Goal: Task Accomplishment & Management: Complete application form

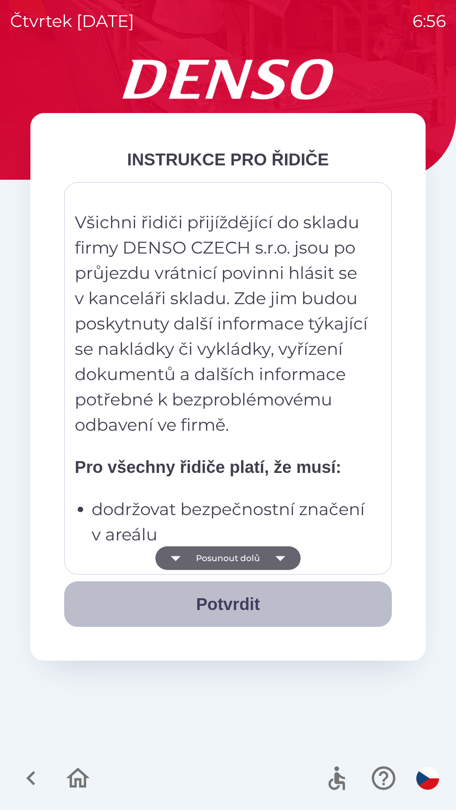
click at [213, 607] on button "Potvrdit" at bounding box center [228, 605] width 328 height 46
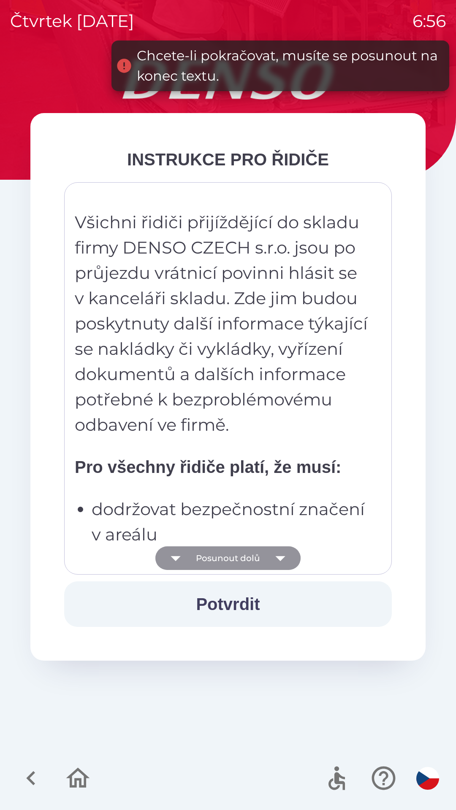
click at [204, 556] on button "Posunout dolů" at bounding box center [227, 559] width 145 height 24
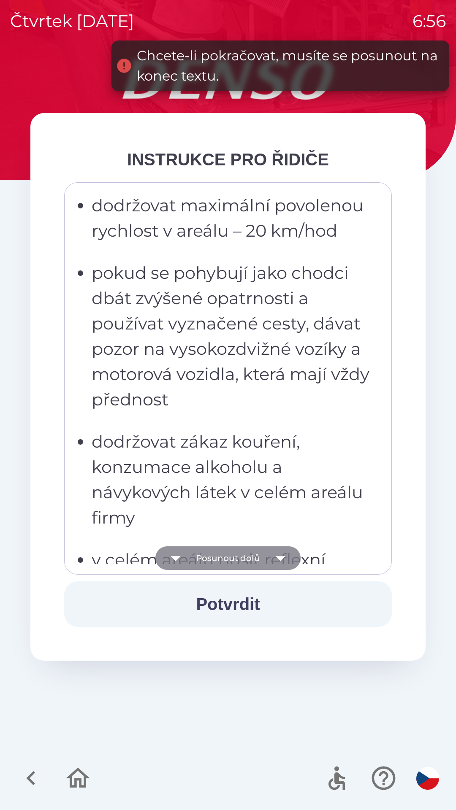
click at [210, 560] on button "Posunout dolů" at bounding box center [227, 559] width 145 height 24
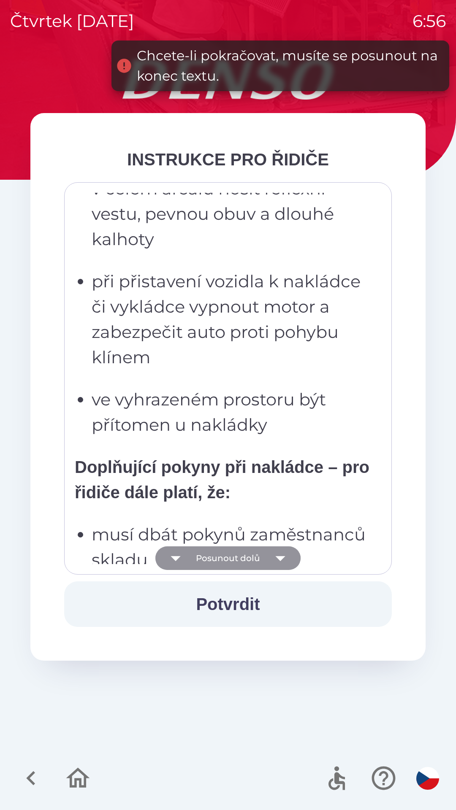
click at [208, 558] on button "Posunout dolů" at bounding box center [227, 559] width 145 height 24
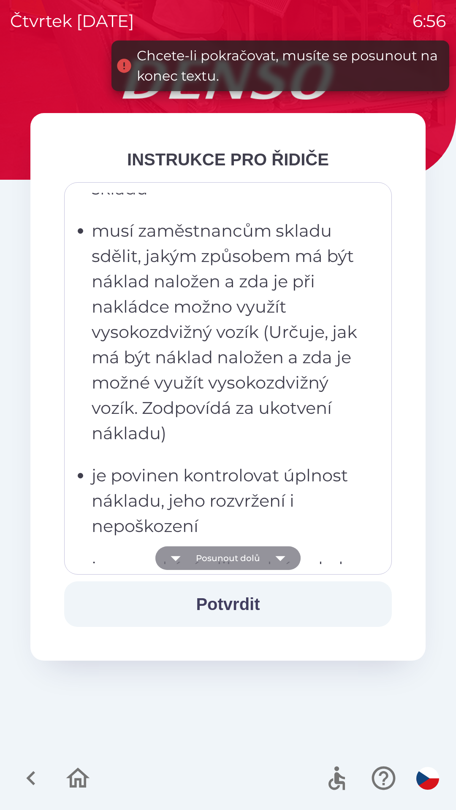
click at [207, 560] on button "Posunout dolů" at bounding box center [227, 559] width 145 height 24
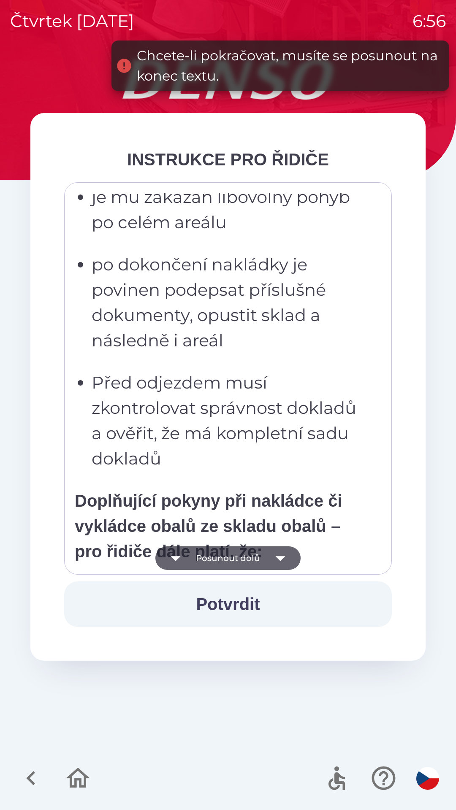
click at [206, 557] on button "Posunout dolů" at bounding box center [227, 559] width 145 height 24
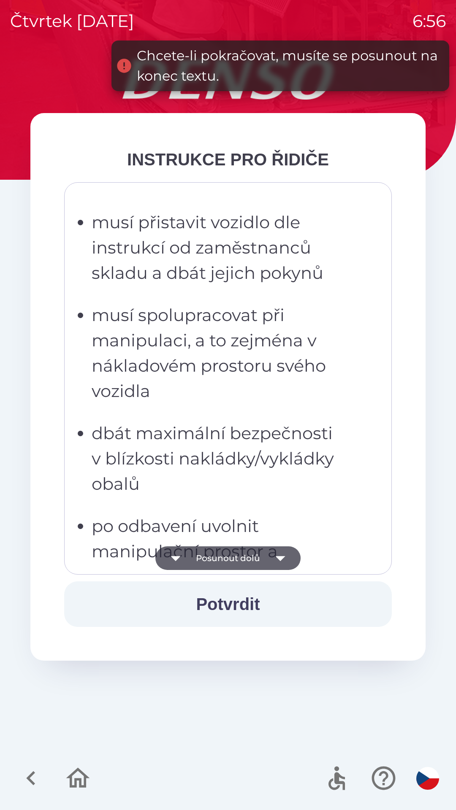
click at [206, 558] on button "Posunout dolů" at bounding box center [227, 559] width 145 height 24
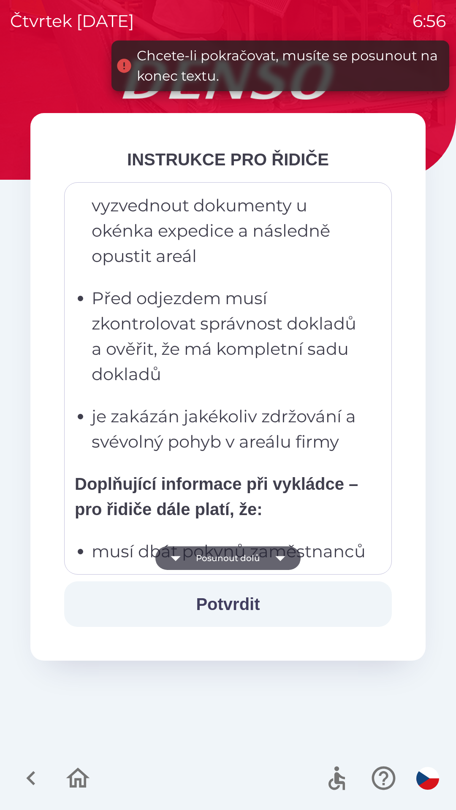
click at [206, 558] on button "Posunout dolů" at bounding box center [227, 559] width 145 height 24
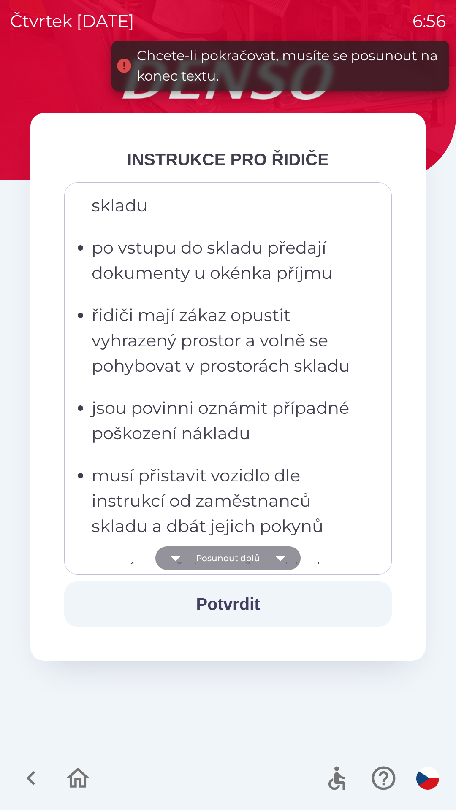
click at [206, 558] on button "Posunout dolů" at bounding box center [227, 559] width 145 height 24
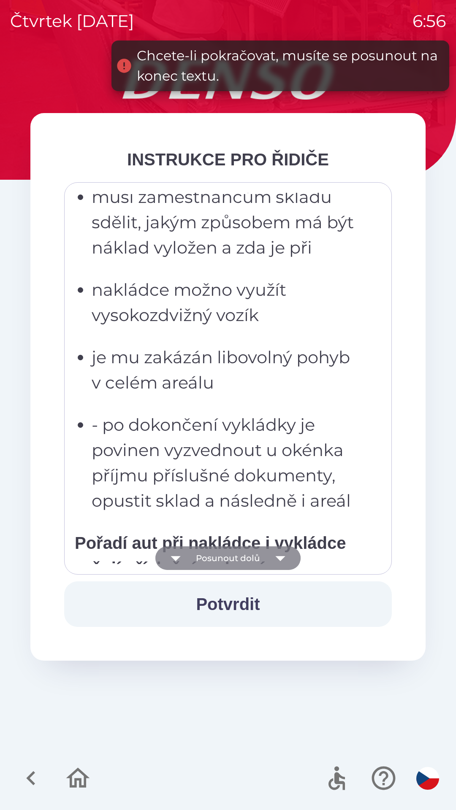
click at [209, 558] on button "Posunout dolů" at bounding box center [227, 559] width 145 height 24
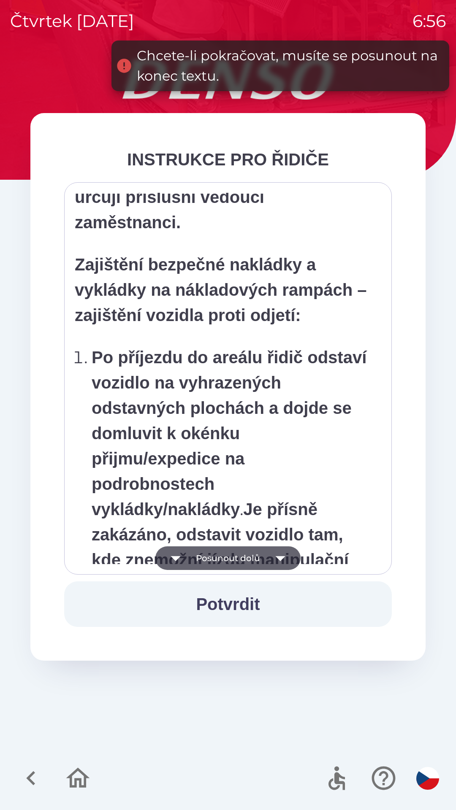
click at [208, 560] on button "Posunout dolů" at bounding box center [227, 559] width 145 height 24
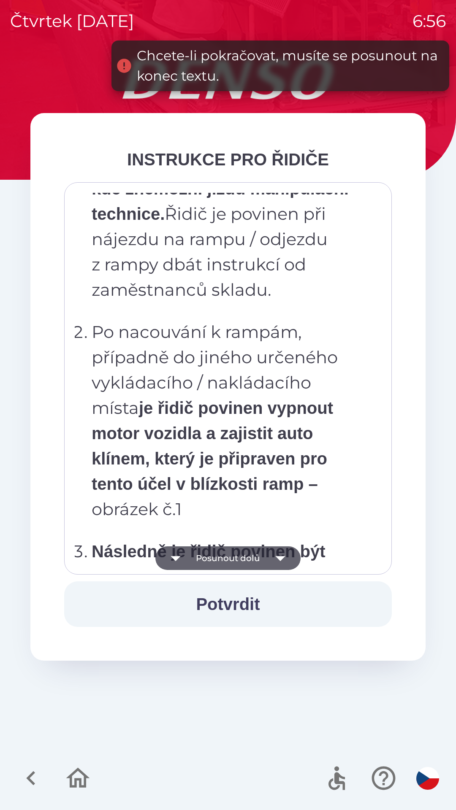
click at [206, 560] on button "Posunout dolů" at bounding box center [227, 559] width 145 height 24
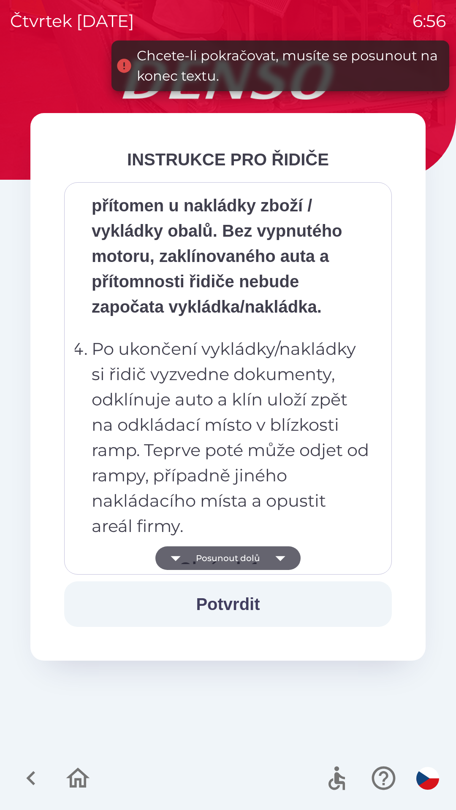
click at [207, 558] on button "Posunout dolů" at bounding box center [227, 559] width 145 height 24
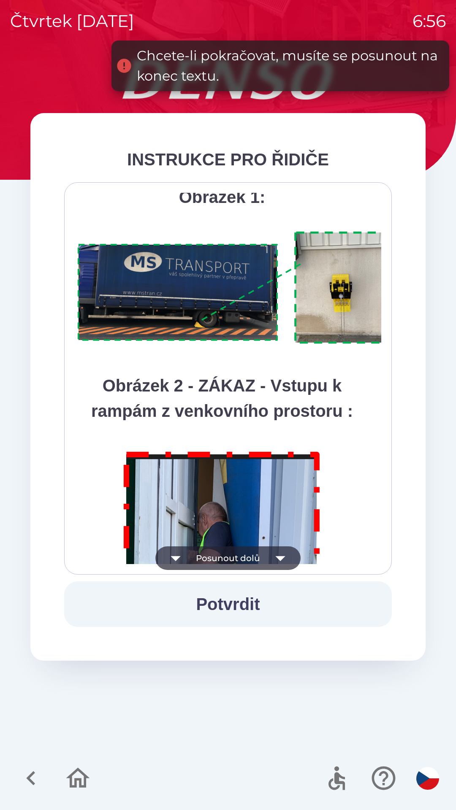
click at [210, 562] on button "Posunout dolů" at bounding box center [227, 559] width 145 height 24
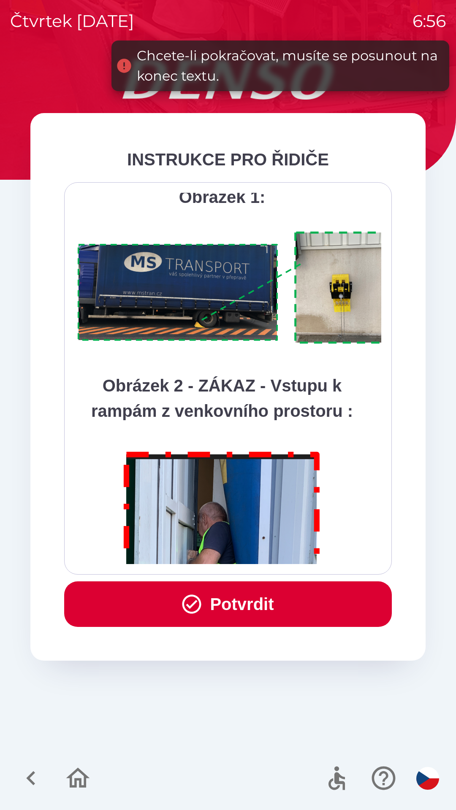
scroll to position [4744, 0]
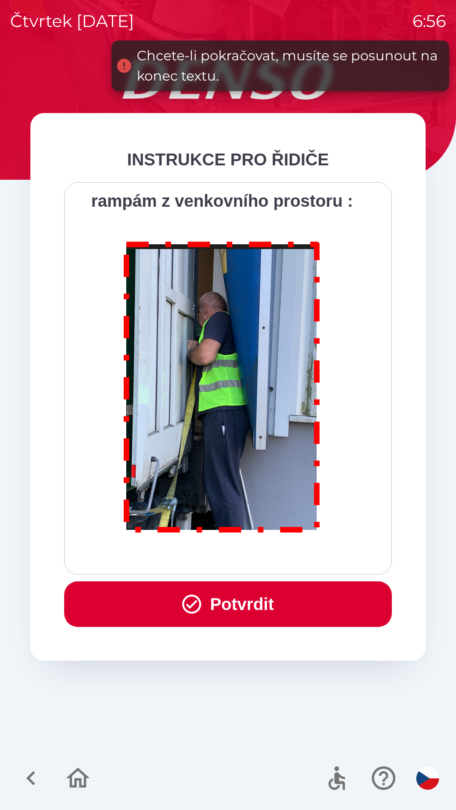
click at [210, 564] on div "Všichni řidiči přijíždějící do skladu firmy DENSO CZECH s.r.o. jsou po průjezdu…" at bounding box center [228, 378] width 306 height 371
click at [209, 560] on div "Všichni řidiči přijíždějící do skladu firmy DENSO CZECH s.r.o. jsou po průjezdu…" at bounding box center [228, 378] width 306 height 371
click at [193, 615] on icon "button" at bounding box center [191, 604] width 23 height 23
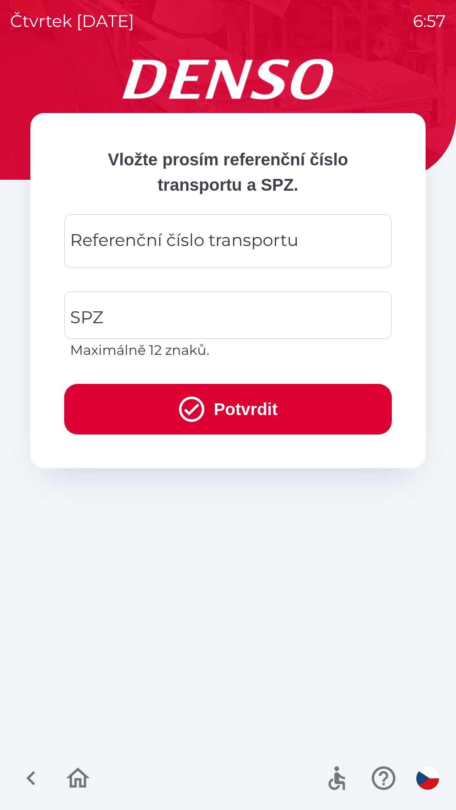
click at [103, 255] on input "Referenční číslo transportu" at bounding box center [227, 241] width 307 height 33
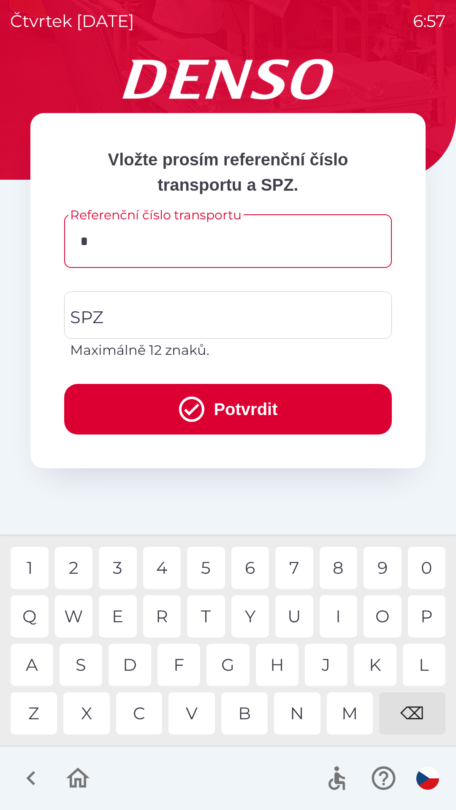
click at [334, 564] on div "8" at bounding box center [339, 568] width 38 height 42
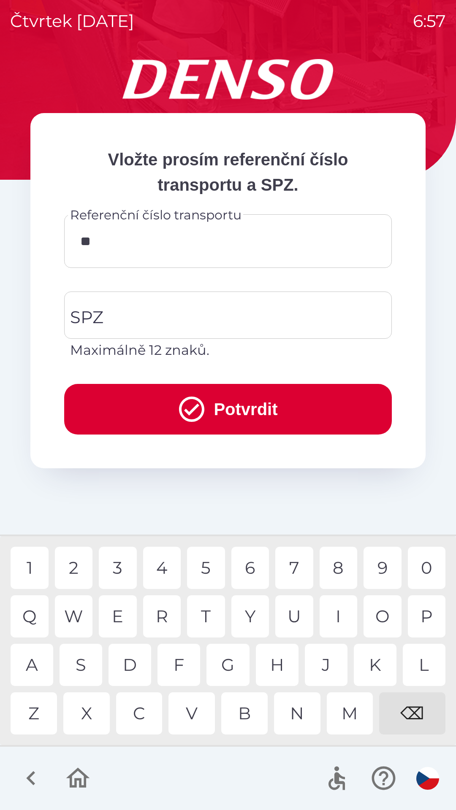
click at [431, 572] on div "0" at bounding box center [427, 568] width 38 height 42
click at [293, 572] on div "7" at bounding box center [294, 568] width 38 height 42
type input "****"
click at [247, 568] on div "6" at bounding box center [250, 568] width 38 height 42
click at [35, 781] on icon "button" at bounding box center [31, 778] width 28 height 28
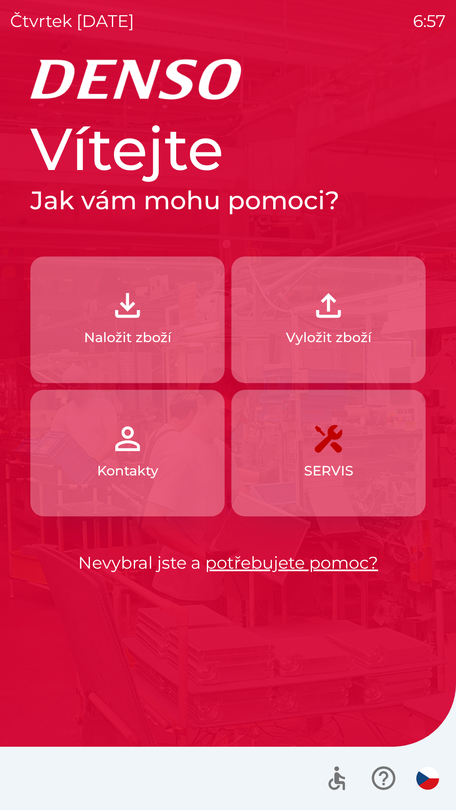
click at [304, 336] on p "Vyložit zboží" at bounding box center [329, 338] width 86 height 20
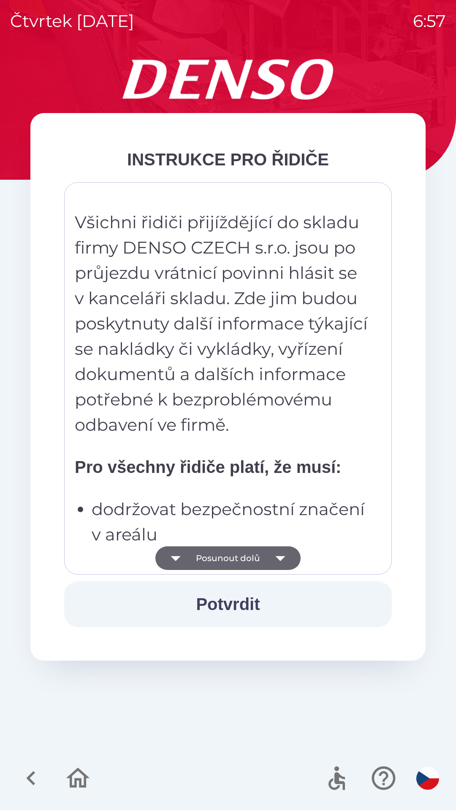
click at [193, 549] on button "Posunout dolů" at bounding box center [227, 559] width 145 height 24
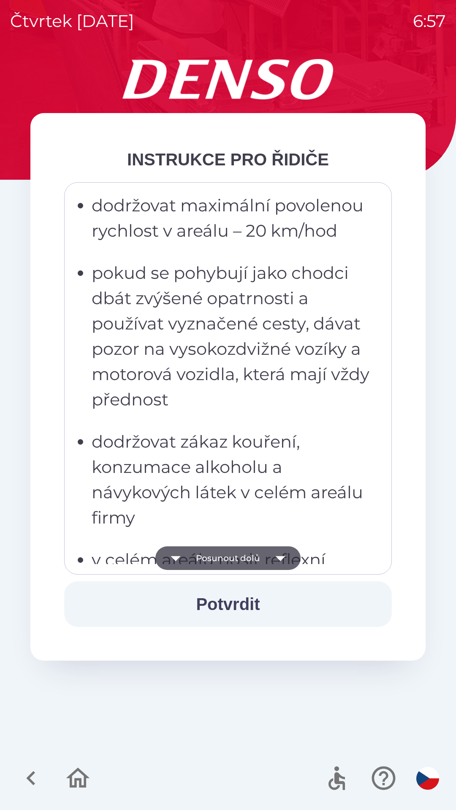
click at [200, 561] on button "Posunout dolů" at bounding box center [227, 559] width 145 height 24
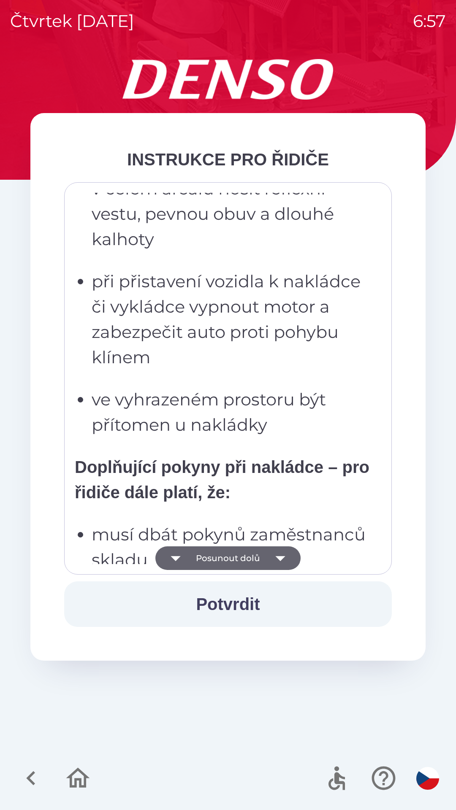
click at [197, 560] on button "Posunout dolů" at bounding box center [227, 559] width 145 height 24
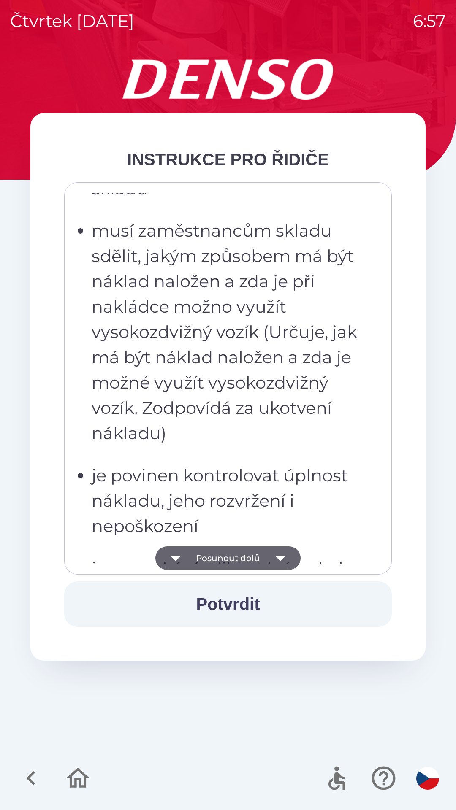
click at [195, 557] on button "Posunout dolů" at bounding box center [227, 559] width 145 height 24
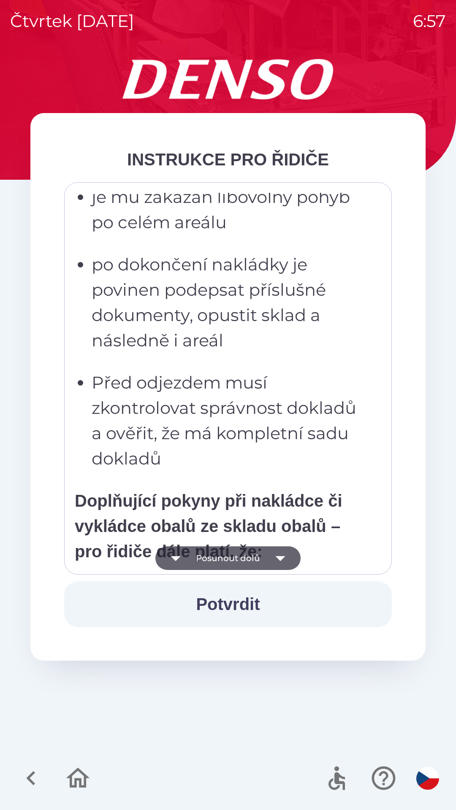
click at [196, 561] on button "Posunout dolů" at bounding box center [227, 559] width 145 height 24
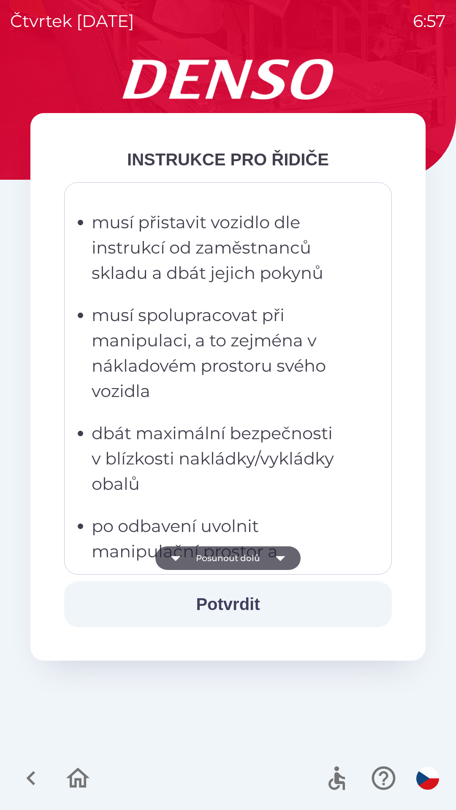
click at [198, 561] on button "Posunout dolů" at bounding box center [227, 559] width 145 height 24
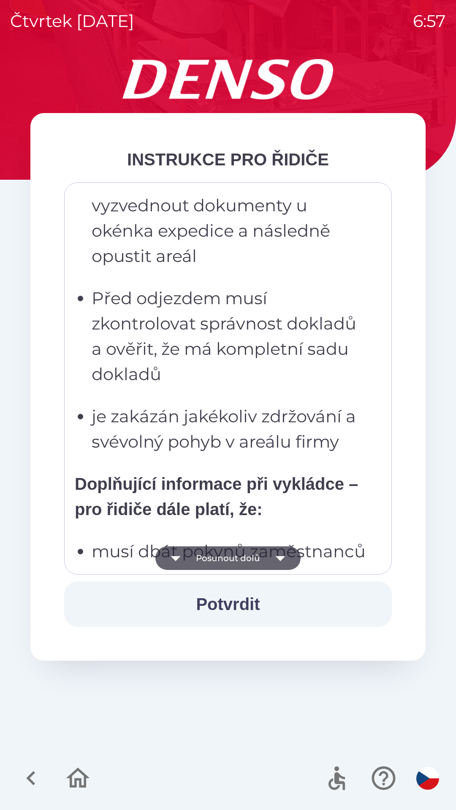
click at [197, 556] on button "Posunout dolů" at bounding box center [227, 559] width 145 height 24
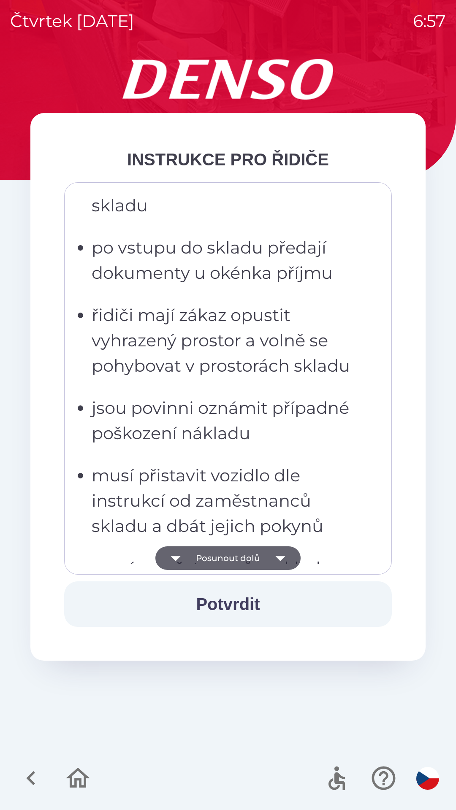
click at [198, 553] on button "Posunout dolů" at bounding box center [227, 559] width 145 height 24
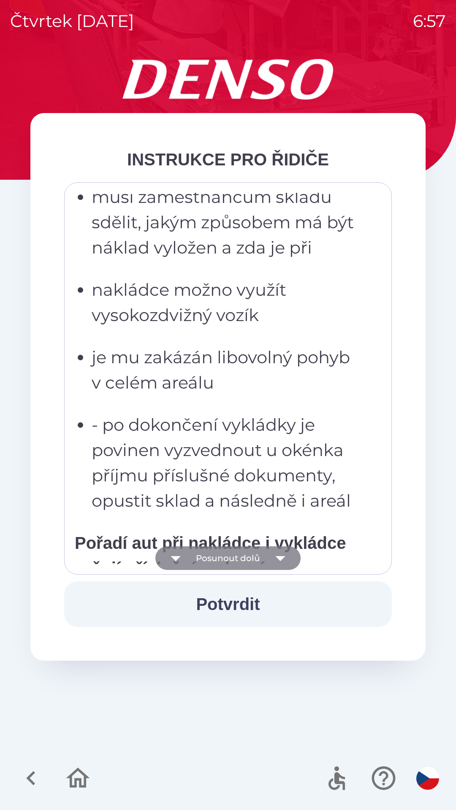
click at [201, 550] on button "Posunout dolů" at bounding box center [227, 559] width 145 height 24
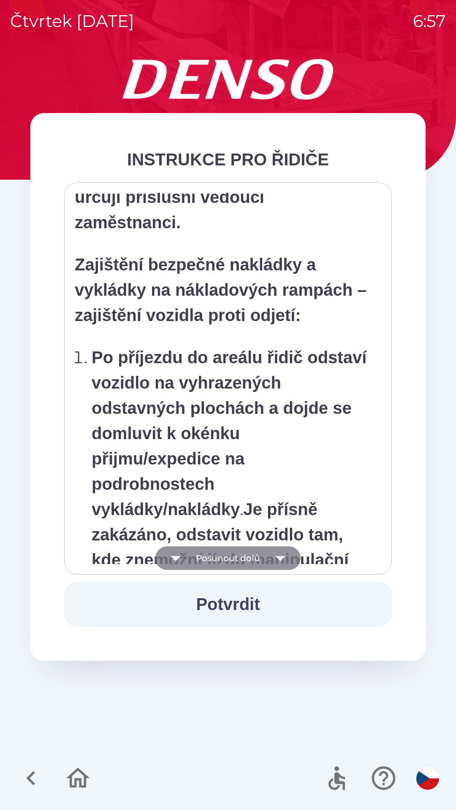
click at [200, 551] on button "Posunout dolů" at bounding box center [227, 559] width 145 height 24
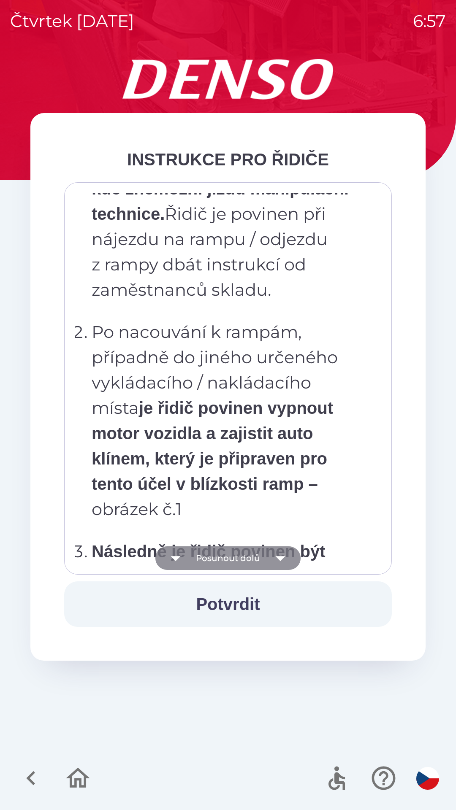
click at [198, 548] on button "Posunout dolů" at bounding box center [227, 559] width 145 height 24
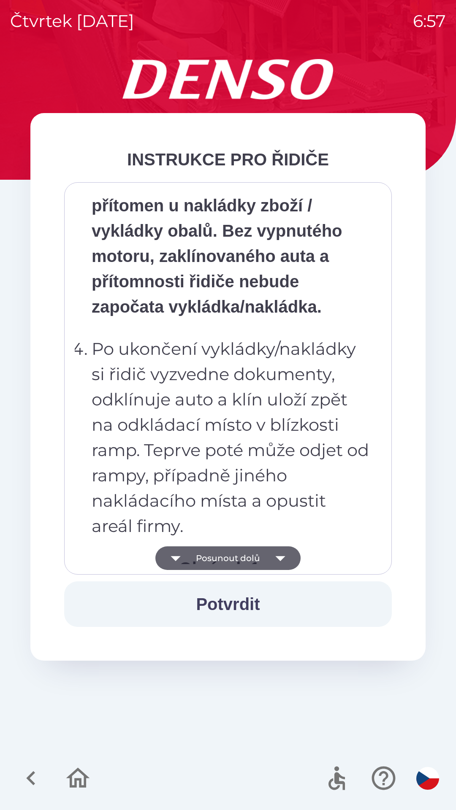
click at [198, 538] on p "Po ukončení vykládky/nakládky si řidič vyzvedne dokumenty, odklínuje auto a klí…" at bounding box center [231, 437] width 278 height 203
click at [200, 548] on button "Posunout dolů" at bounding box center [227, 559] width 145 height 24
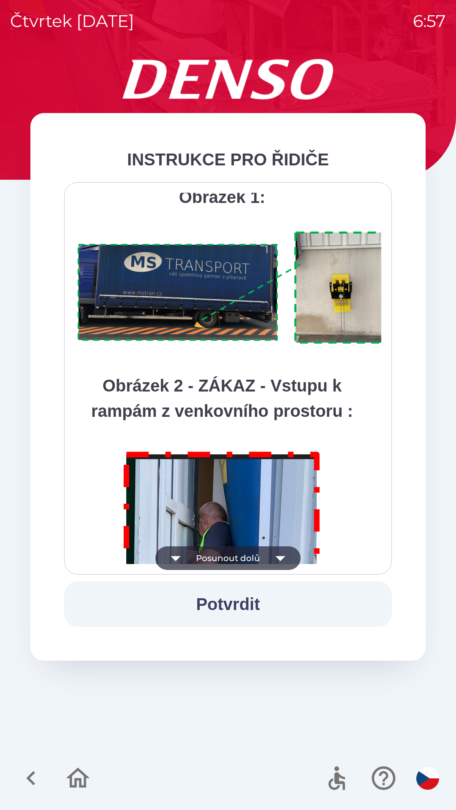
click at [196, 539] on img at bounding box center [222, 596] width 216 height 310
click at [198, 548] on button "Posunout dolů" at bounding box center [227, 559] width 145 height 24
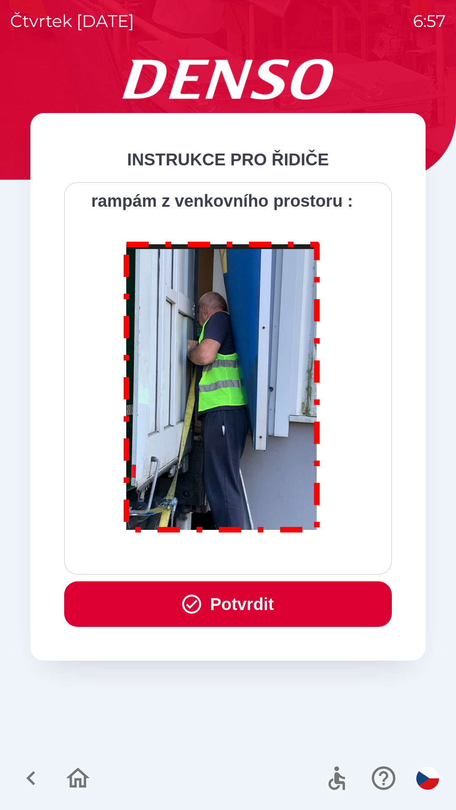
click at [182, 610] on icon "button" at bounding box center [191, 604] width 19 height 19
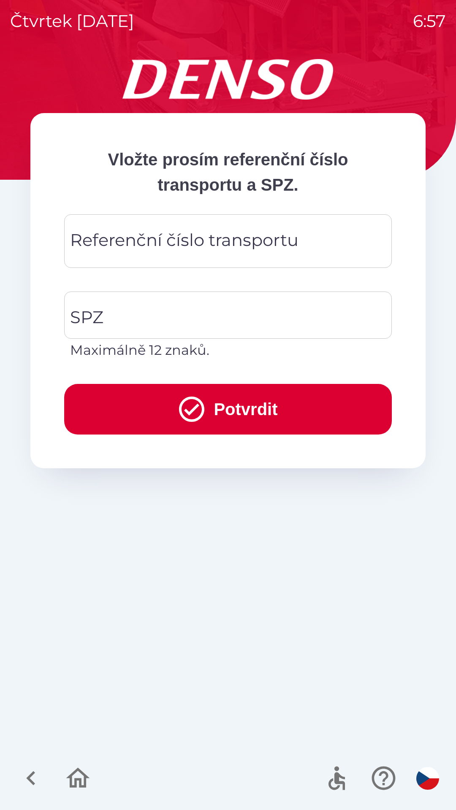
click at [92, 246] on div "Referenční číslo transportu Referenční číslo transportu" at bounding box center [228, 241] width 328 height 54
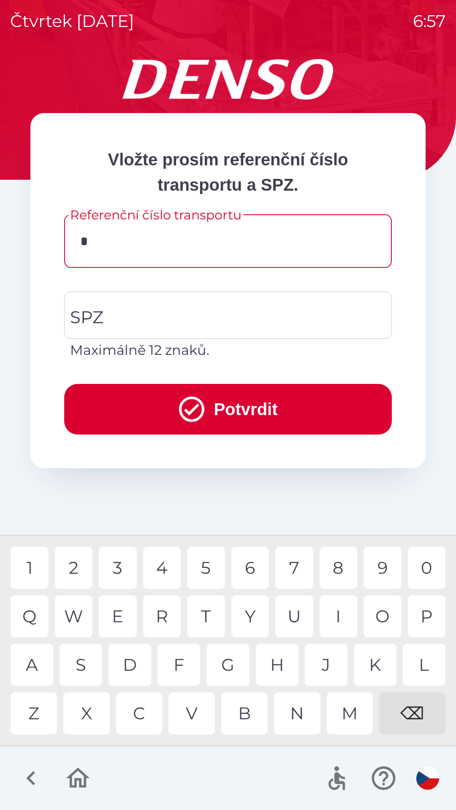
click at [338, 570] on div "8" at bounding box center [339, 568] width 38 height 42
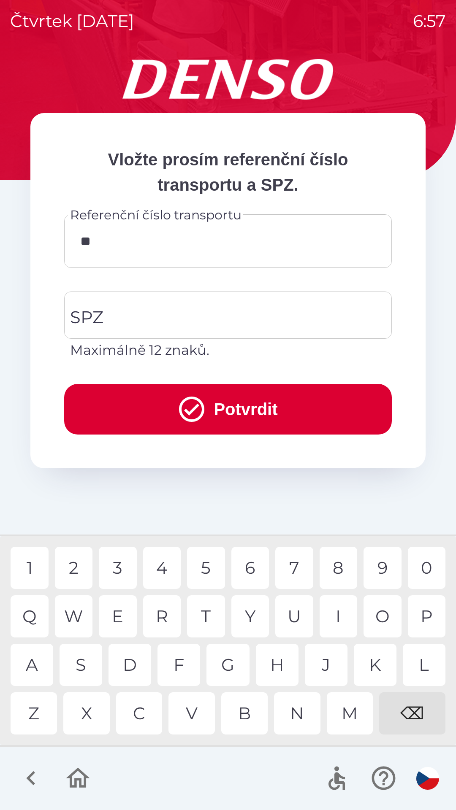
click at [289, 569] on div "7" at bounding box center [294, 568] width 38 height 42
click at [405, 703] on div "⌫" at bounding box center [412, 714] width 66 height 42
click at [429, 566] on div "0" at bounding box center [427, 568] width 38 height 42
click at [295, 569] on div "7" at bounding box center [294, 568] width 38 height 42
type input "******"
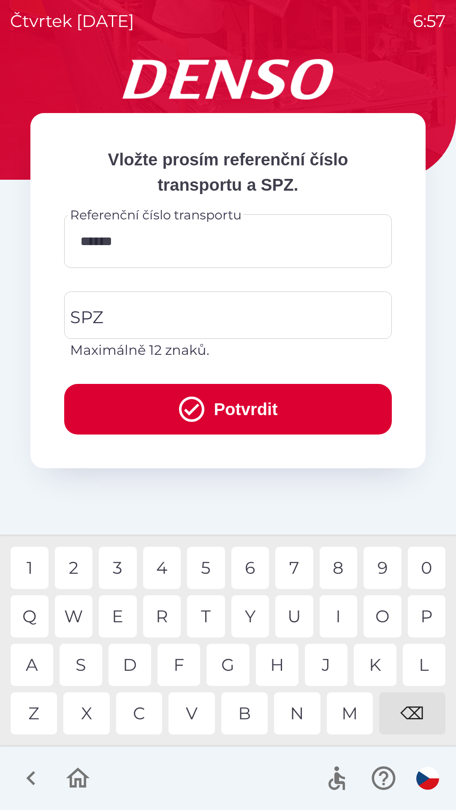
click at [73, 568] on div "2" at bounding box center [74, 568] width 38 height 42
click at [100, 318] on div "SPZ SPZ Maximálně 12 znaků." at bounding box center [228, 326] width 328 height 69
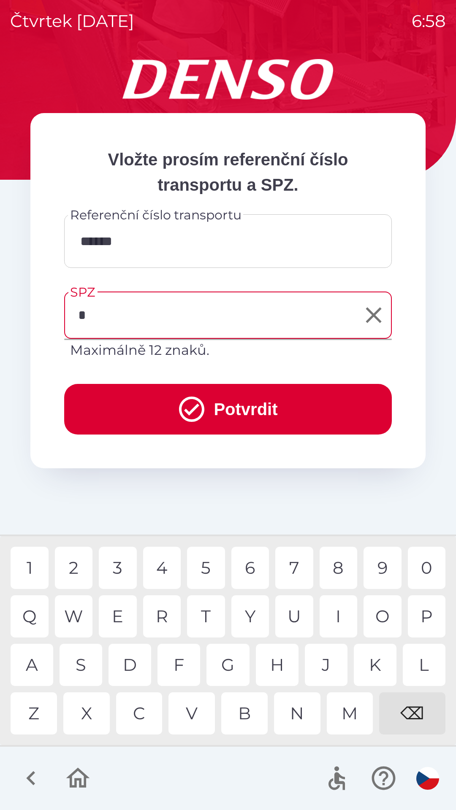
click at [298, 567] on div "7" at bounding box center [294, 568] width 38 height 42
click at [133, 715] on div "C" at bounding box center [139, 714] width 46 height 42
click at [122, 566] on div "3" at bounding box center [118, 568] width 38 height 42
click at [167, 564] on div "4" at bounding box center [162, 568] width 38 height 42
click at [73, 569] on div "2" at bounding box center [74, 568] width 38 height 42
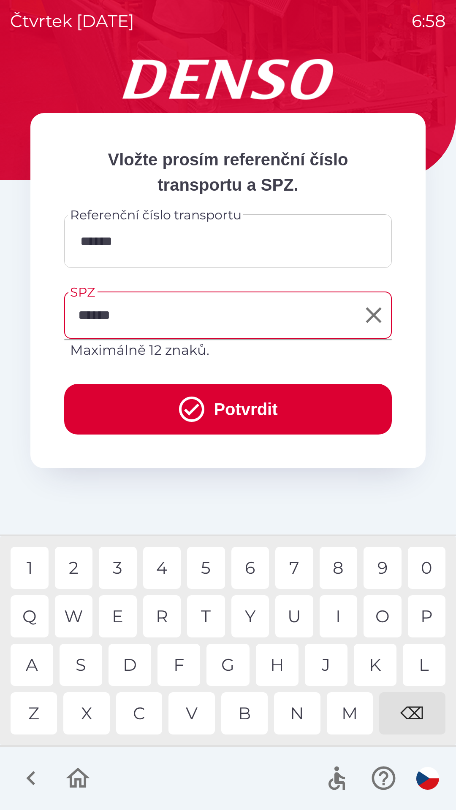
type input "*******"
click at [192, 404] on icon "submit" at bounding box center [191, 409] width 30 height 30
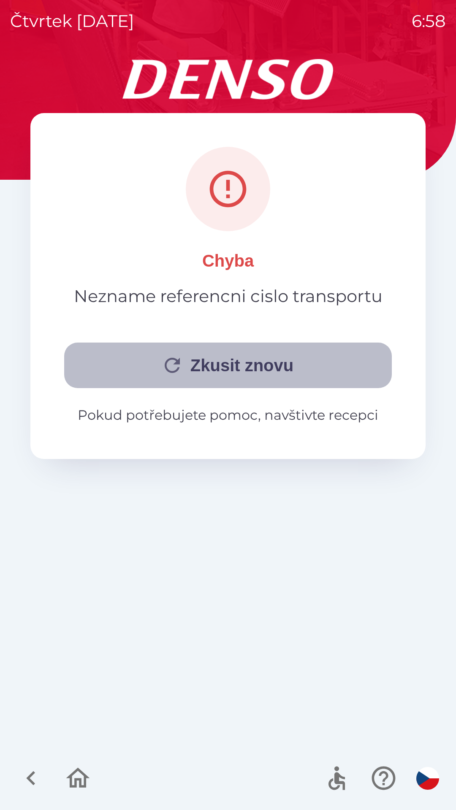
click at [198, 367] on button "Zkusit znovu" at bounding box center [228, 366] width 328 height 46
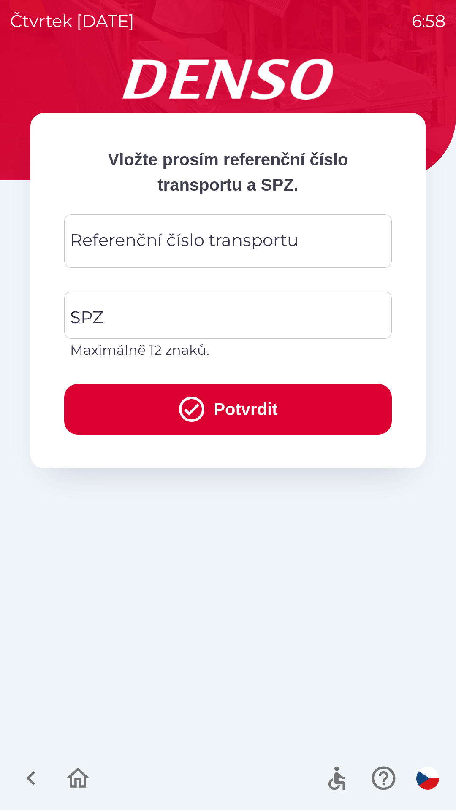
click at [101, 238] on div "Referenční číslo transportu Referenční číslo transportu" at bounding box center [228, 241] width 328 height 54
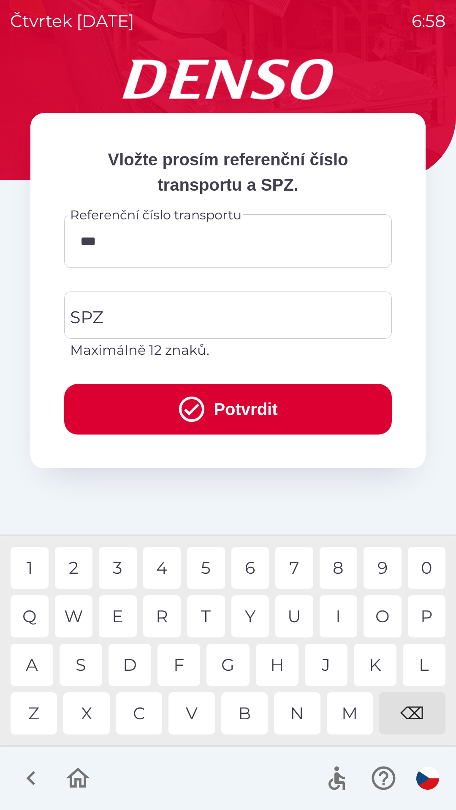
click at [290, 564] on div "7" at bounding box center [294, 568] width 38 height 42
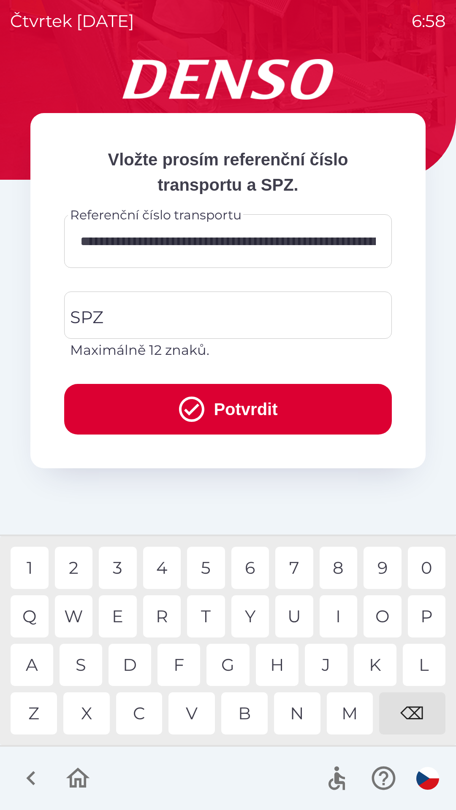
click at [168, 233] on input "**********" at bounding box center [227, 241] width 307 height 33
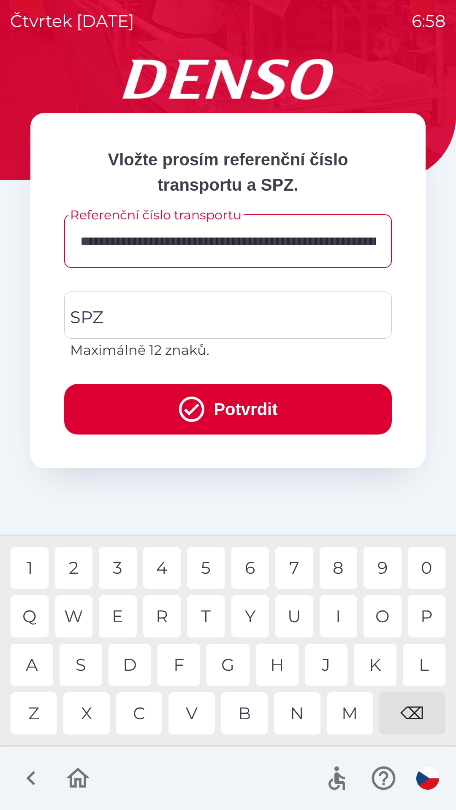
click at [374, 241] on input "**********" at bounding box center [227, 241] width 307 height 33
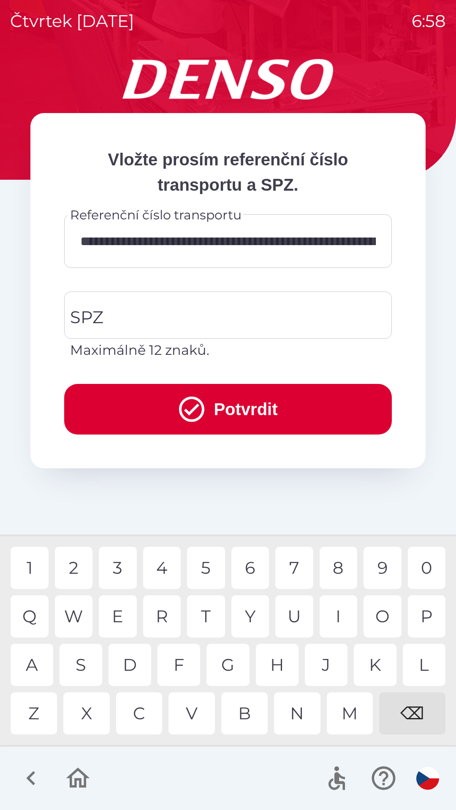
click at [409, 704] on div "⌫" at bounding box center [412, 714] width 66 height 42
click at [392, 707] on div "⌫" at bounding box center [412, 714] width 66 height 42
click at [384, 711] on div "⌫" at bounding box center [412, 714] width 66 height 42
click at [380, 705] on div "⌫" at bounding box center [412, 714] width 66 height 42
click at [375, 698] on div "Z X C V B N M ⌫" at bounding box center [228, 714] width 435 height 42
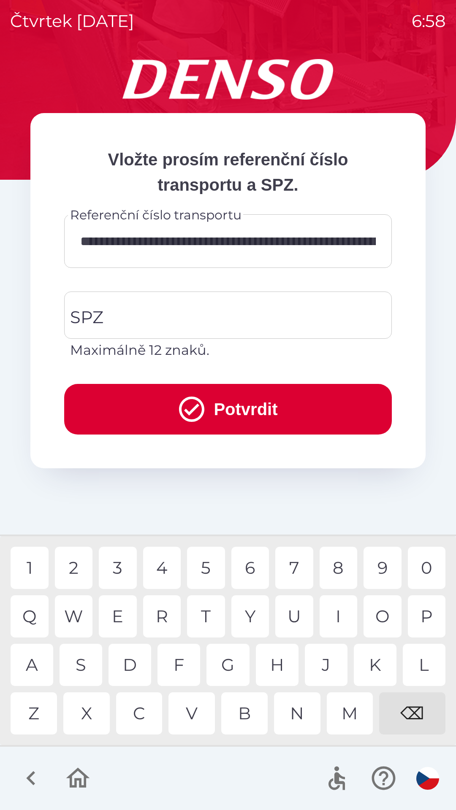
click at [371, 705] on div "M" at bounding box center [350, 714] width 46 height 42
click at [404, 713] on div "⌫" at bounding box center [412, 714] width 66 height 42
click at [407, 712] on div "⌫" at bounding box center [412, 714] width 66 height 42
click at [402, 703] on div "⌫" at bounding box center [412, 714] width 66 height 42
click at [405, 700] on div "⌫" at bounding box center [412, 714] width 66 height 42
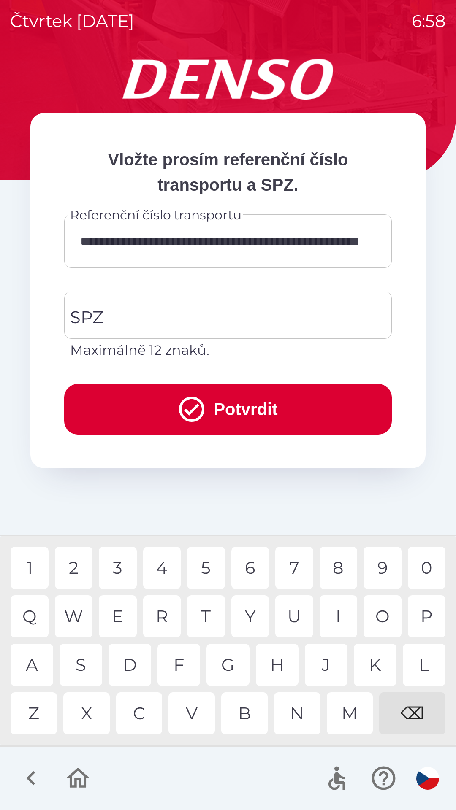
type input "**********"
click at [73, 786] on icon "button" at bounding box center [78, 778] width 24 height 20
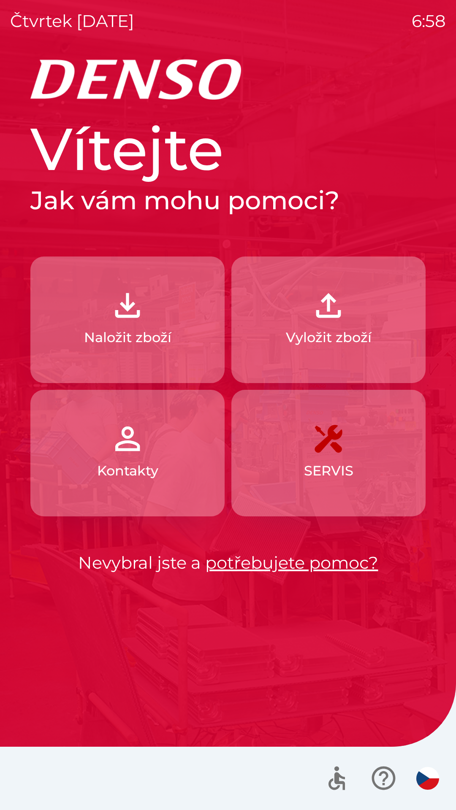
click at [311, 339] on p "Vyložit zboží" at bounding box center [329, 338] width 86 height 20
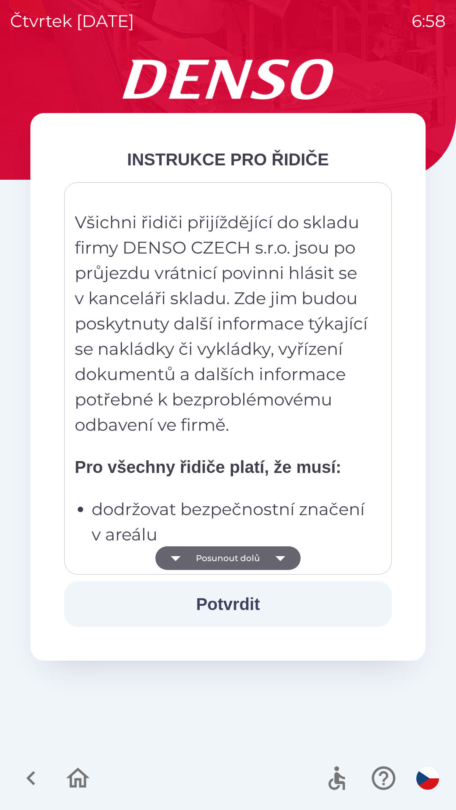
click at [216, 554] on button "Posunout dolů" at bounding box center [227, 559] width 145 height 24
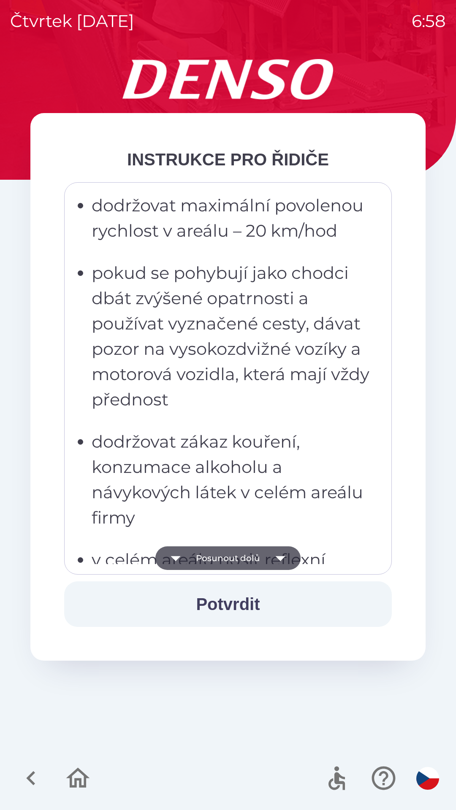
click at [222, 560] on button "Posunout dolů" at bounding box center [227, 559] width 145 height 24
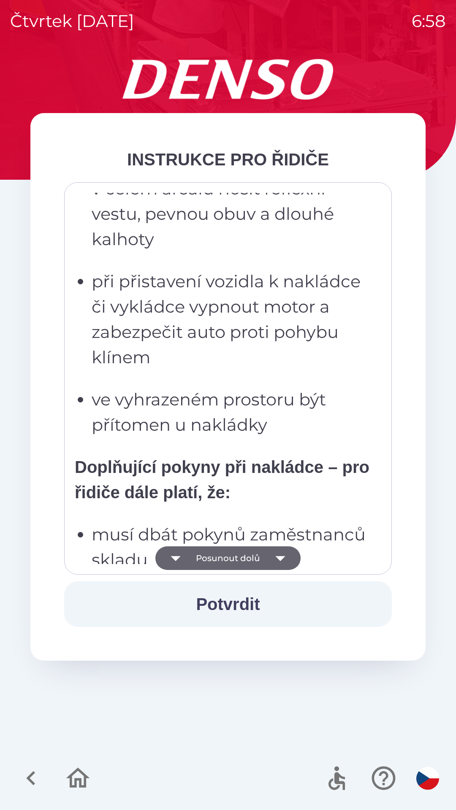
click at [220, 554] on button "Posunout dolů" at bounding box center [227, 559] width 145 height 24
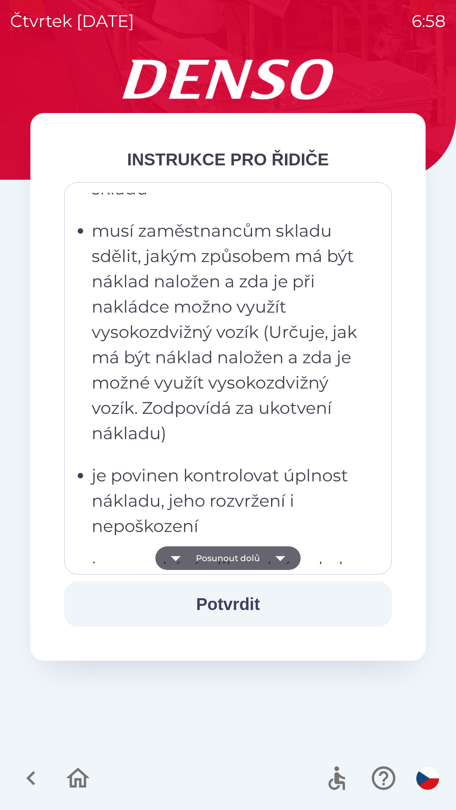
click at [216, 556] on button "Posunout dolů" at bounding box center [227, 559] width 145 height 24
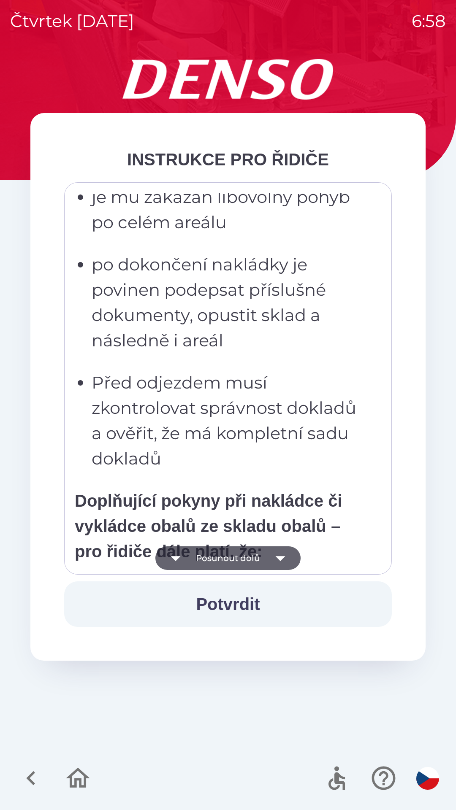
click at [216, 556] on button "Posunout dolů" at bounding box center [227, 559] width 145 height 24
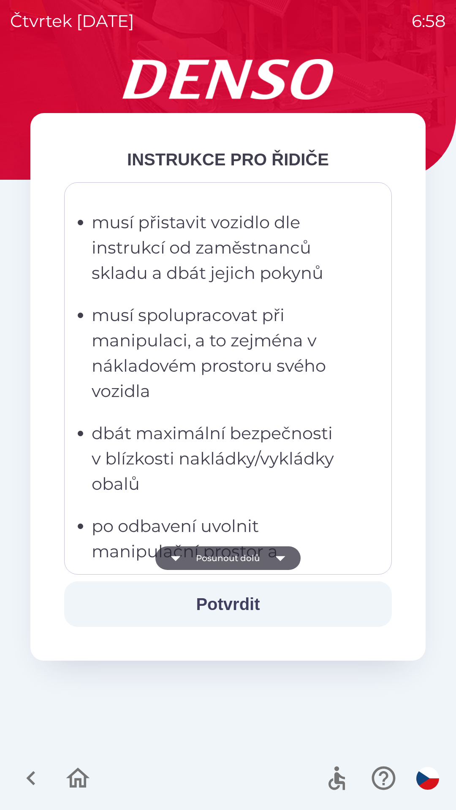
click at [212, 554] on button "Posunout dolů" at bounding box center [227, 559] width 145 height 24
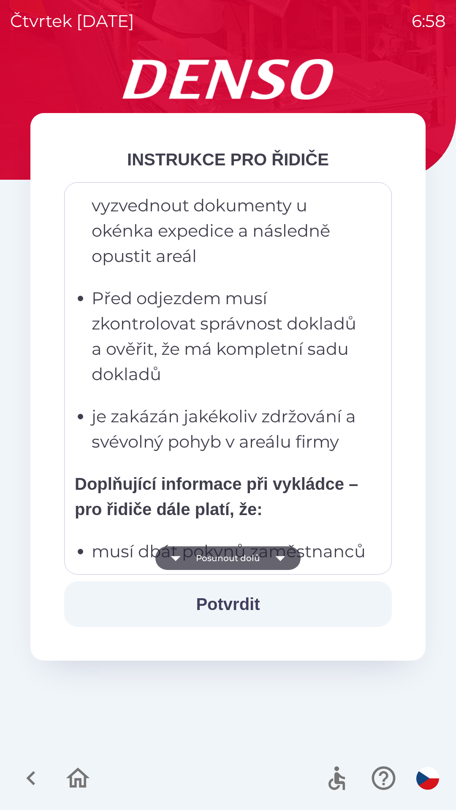
click at [211, 557] on button "Posunout dolů" at bounding box center [227, 559] width 145 height 24
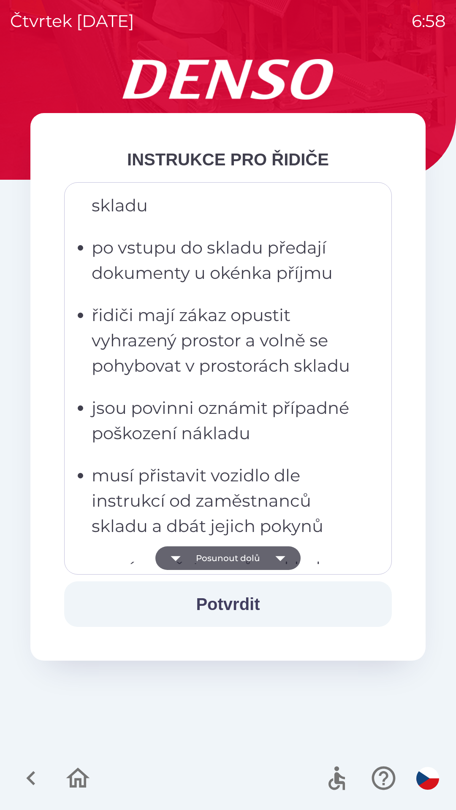
click at [208, 557] on button "Posunout dolů" at bounding box center [227, 559] width 145 height 24
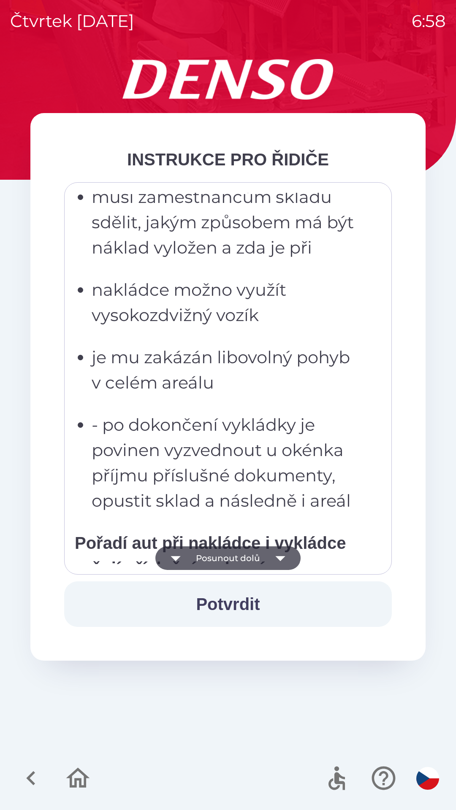
click at [206, 562] on button "Posunout dolů" at bounding box center [227, 559] width 145 height 24
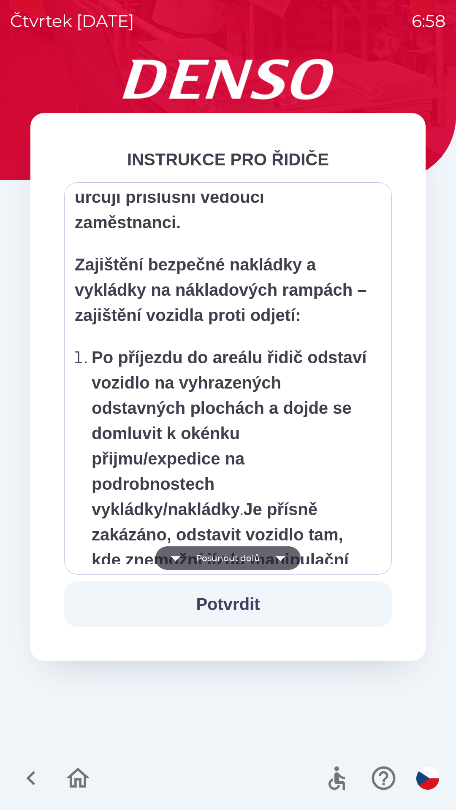
click at [203, 558] on button "Posunout dolů" at bounding box center [227, 559] width 145 height 24
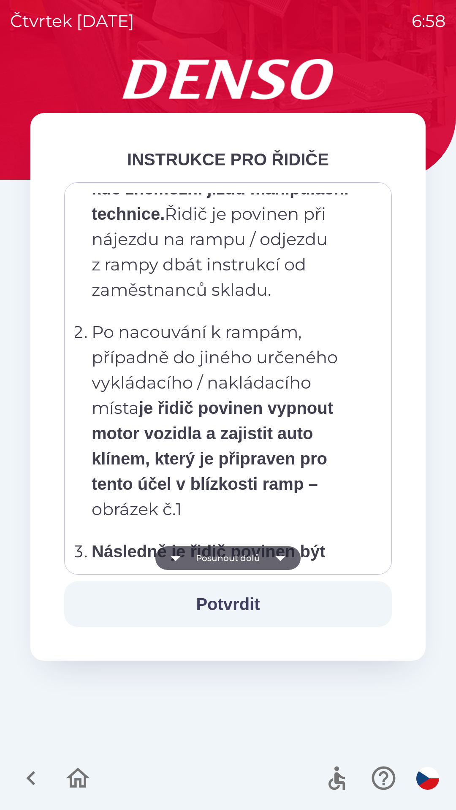
click at [203, 558] on button "Posunout dolů" at bounding box center [227, 559] width 145 height 24
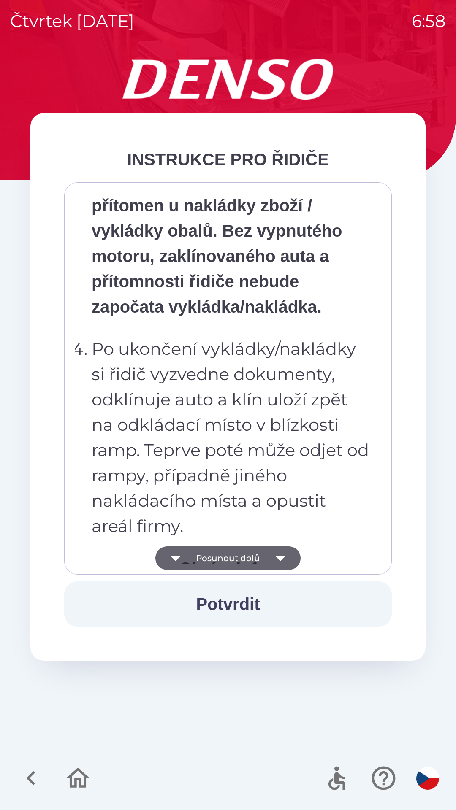
click at [204, 558] on button "Posunout dolů" at bounding box center [227, 559] width 145 height 24
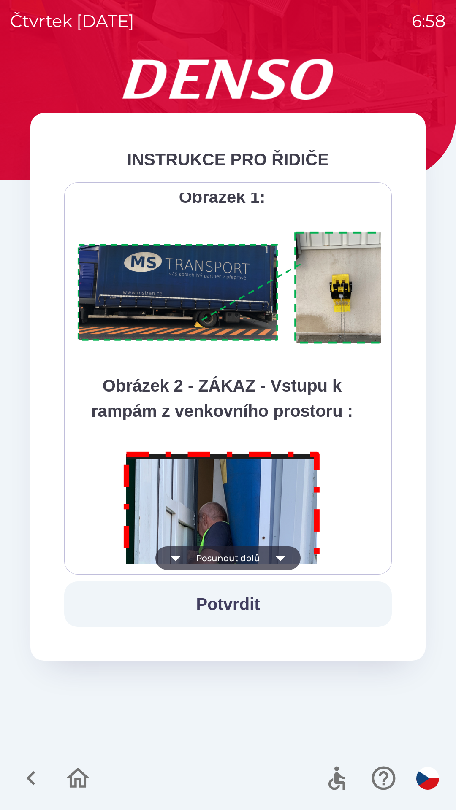
click at [203, 557] on button "Posunout dolů" at bounding box center [227, 559] width 145 height 24
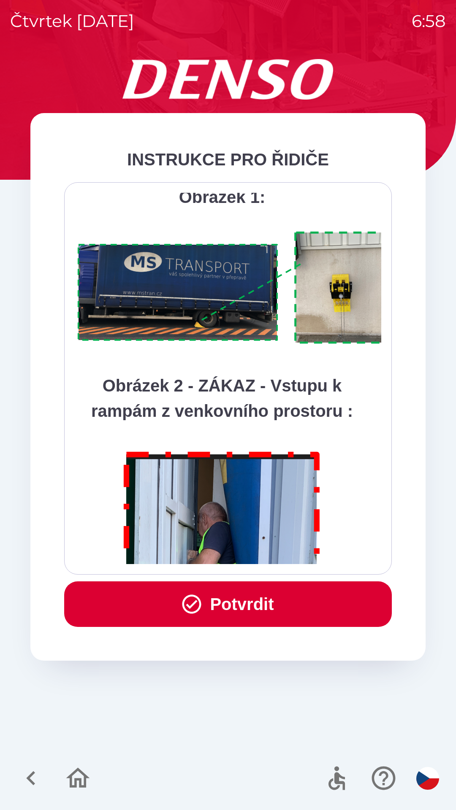
scroll to position [4744, 0]
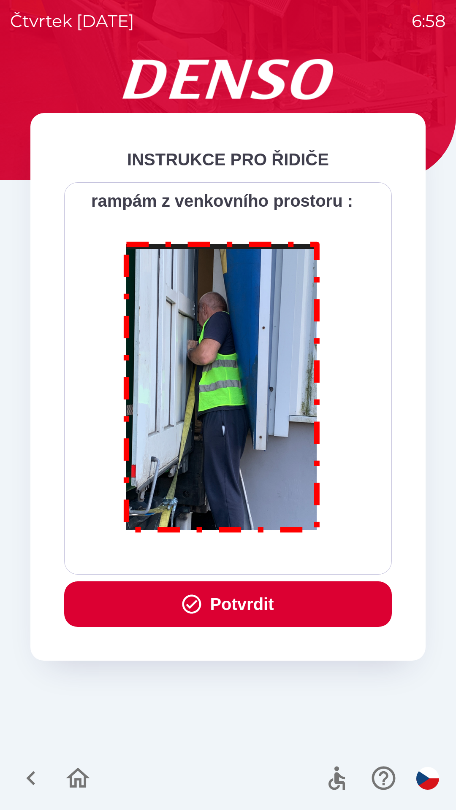
click at [203, 559] on div "Všichni řidiči přijíždějící do skladu firmy DENSO CZECH s.r.o. jsou po průjezdu…" at bounding box center [228, 378] width 306 height 371
click at [202, 556] on div "Všichni řidiči přijíždějící do skladu firmy DENSO CZECH s.r.o. jsou po průjezdu…" at bounding box center [228, 378] width 306 height 371
click at [218, 612] on button "Potvrdit" at bounding box center [228, 605] width 328 height 46
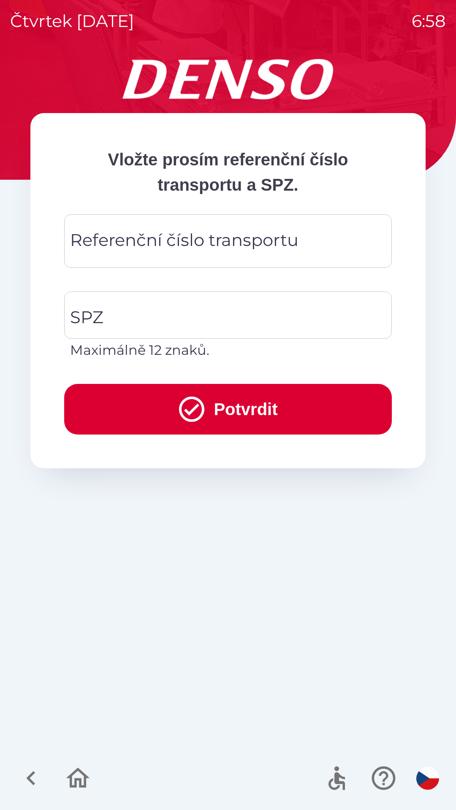
click at [105, 239] on div "Referenční číslo transportu Referenční číslo transportu" at bounding box center [228, 241] width 328 height 54
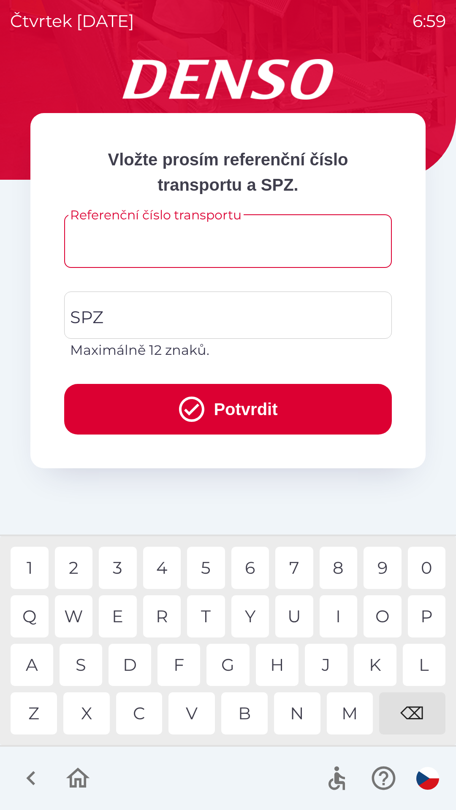
type input "*"
click at [290, 569] on div "7" at bounding box center [294, 568] width 38 height 42
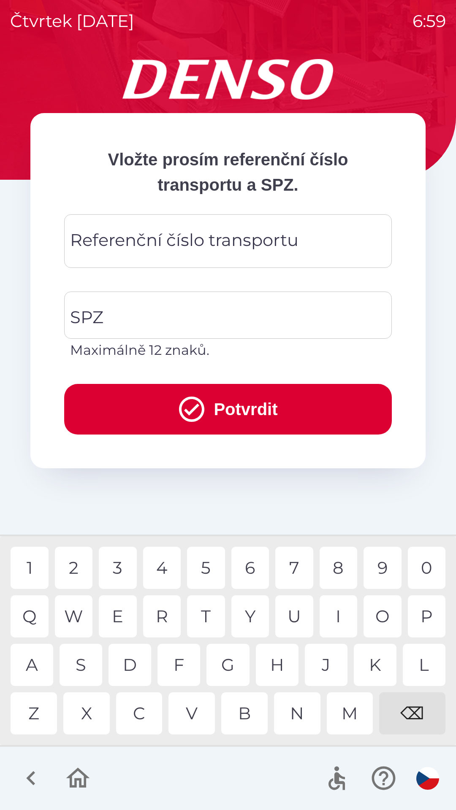
click at [412, 716] on div "⌫" at bounding box center [412, 714] width 66 height 42
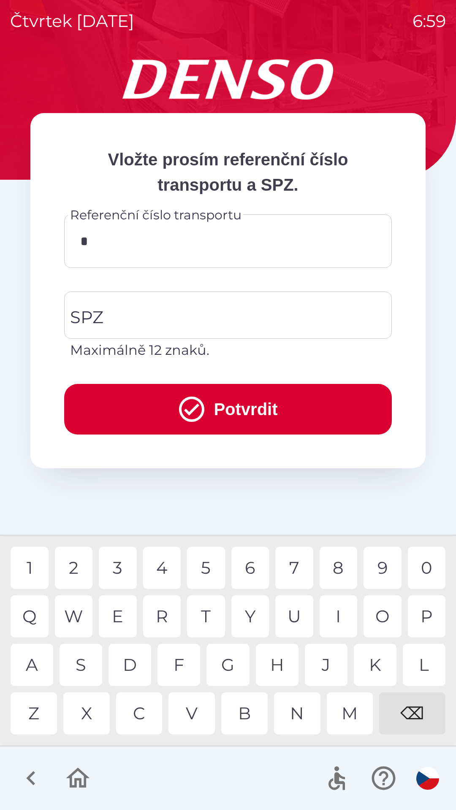
click at [207, 564] on div "5" at bounding box center [206, 568] width 38 height 42
click at [333, 569] on div "8" at bounding box center [339, 568] width 38 height 42
click at [333, 572] on div "8" at bounding box center [339, 568] width 38 height 42
click at [71, 566] on div "2" at bounding box center [74, 568] width 38 height 42
click at [420, 569] on div "0" at bounding box center [427, 568] width 38 height 42
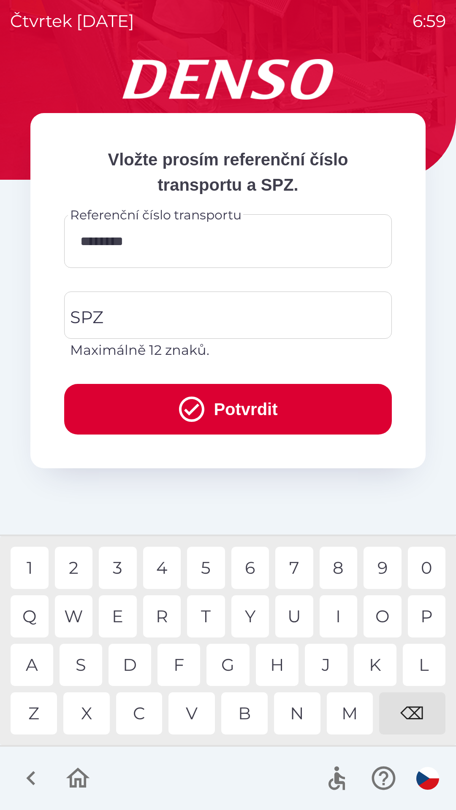
type input "*********"
click at [98, 316] on div "SPZ SPZ Maximálně 12 znaků." at bounding box center [228, 326] width 328 height 69
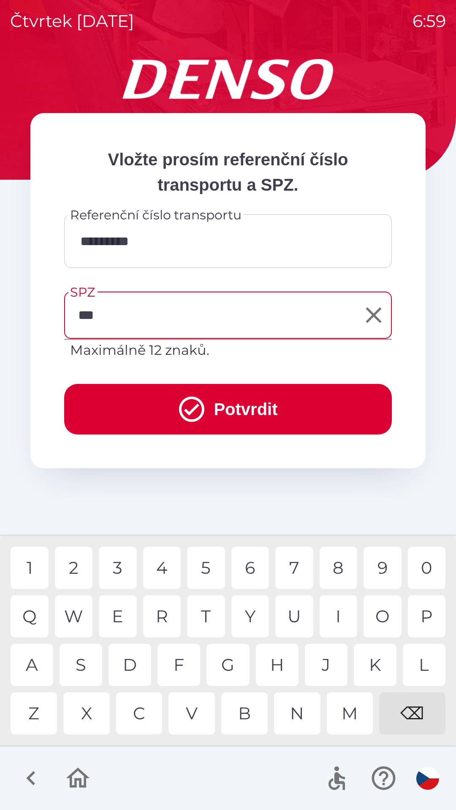
click at [120, 570] on div "3" at bounding box center [118, 568] width 38 height 42
click at [164, 569] on div "4" at bounding box center [162, 568] width 38 height 42
click at [71, 569] on div "2" at bounding box center [74, 568] width 38 height 42
click at [433, 572] on div "0" at bounding box center [427, 568] width 38 height 42
type input "*******"
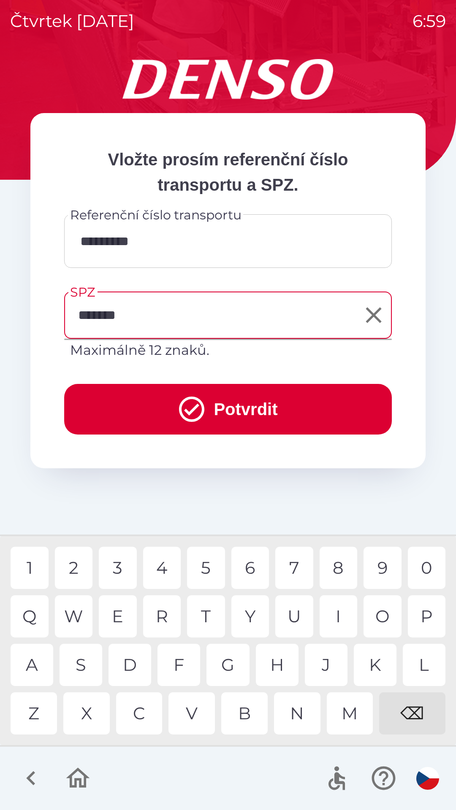
click at [334, 568] on div "8" at bounding box center [339, 568] width 38 height 42
click at [184, 413] on icon "submit" at bounding box center [191, 409] width 25 height 25
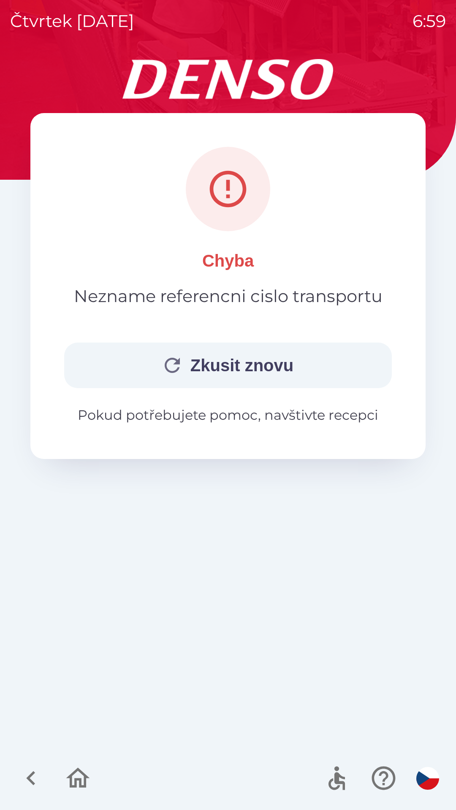
click at [198, 373] on button "Zkusit znovu" at bounding box center [228, 366] width 328 height 46
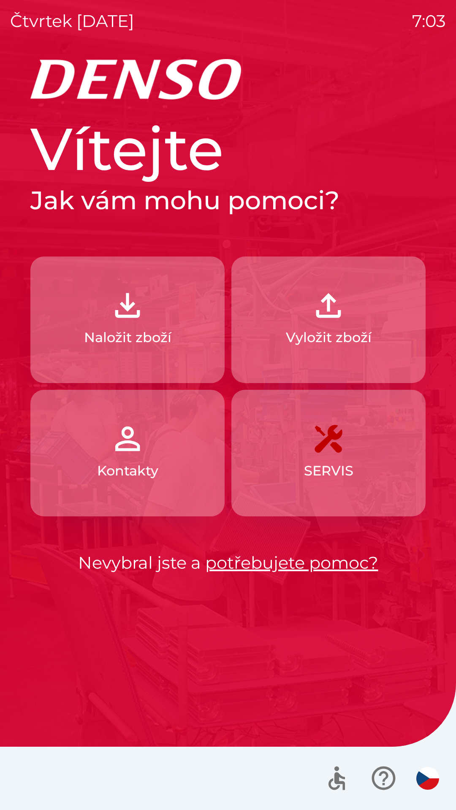
click at [426, 781] on img "button" at bounding box center [427, 778] width 23 height 23
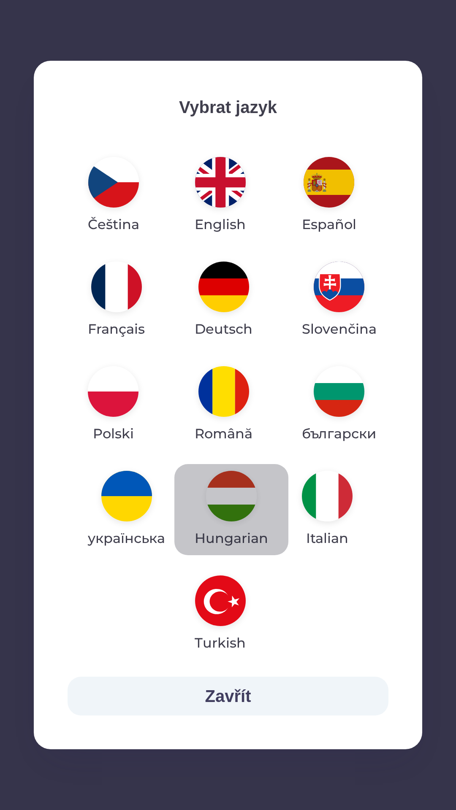
click at [230, 496] on img "button" at bounding box center [231, 496] width 51 height 51
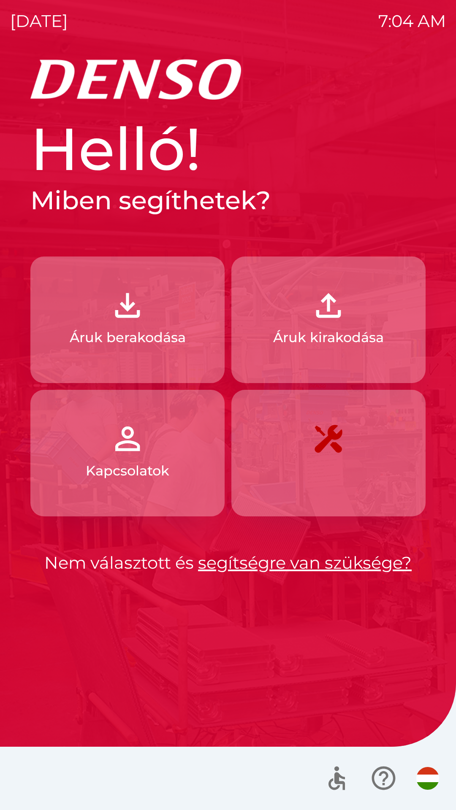
click at [145, 339] on p "Áruk berakodása" at bounding box center [128, 338] width 116 height 20
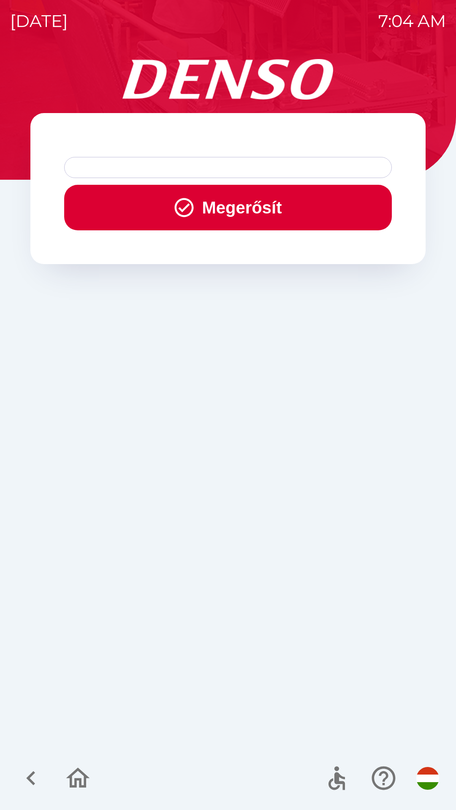
click at [225, 204] on button "Megerősít" at bounding box center [228, 208] width 328 height 46
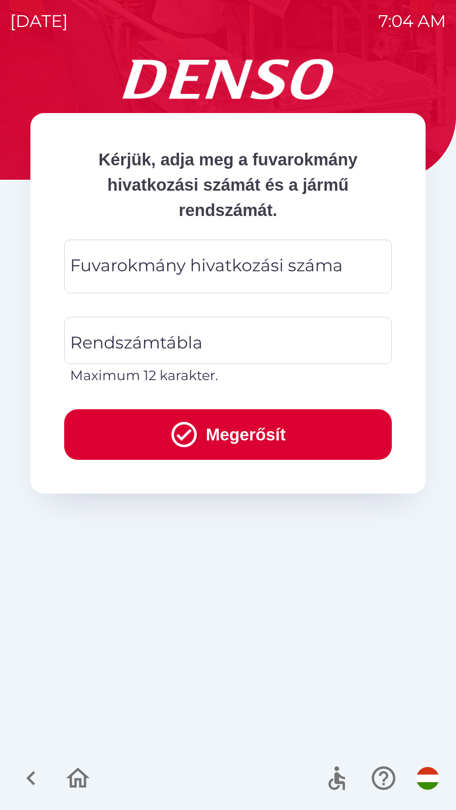
click at [188, 263] on div "Fuvarokmány hivatkozási száma Fuvarokmány hivatkozási száma" at bounding box center [228, 267] width 328 height 54
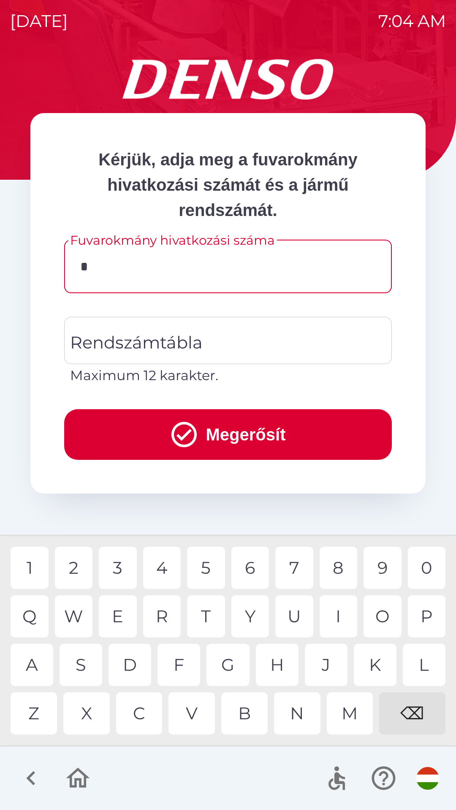
click at [143, 709] on div "C" at bounding box center [139, 714] width 46 height 42
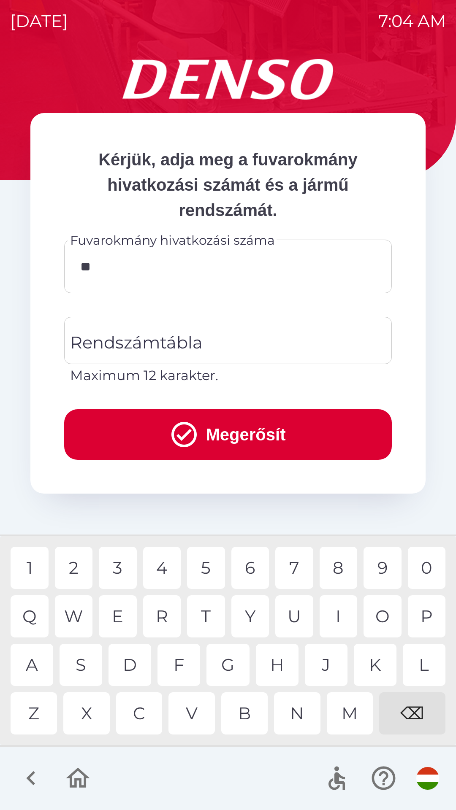
click at [142, 711] on div "C" at bounding box center [139, 714] width 46 height 42
click at [277, 664] on div "H" at bounding box center [277, 665] width 43 height 42
click at [424, 561] on div "0" at bounding box center [427, 568] width 38 height 42
click at [249, 569] on div "6" at bounding box center [250, 568] width 38 height 42
click at [417, 718] on div "⌫" at bounding box center [412, 714] width 66 height 42
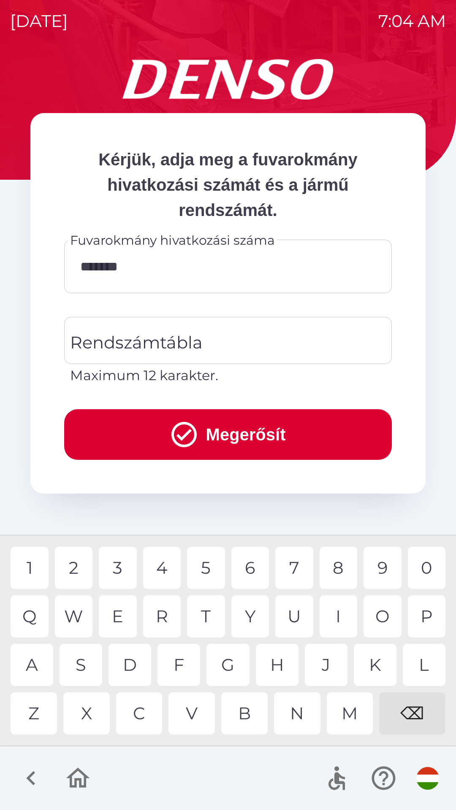
click at [79, 617] on div "W" at bounding box center [74, 617] width 38 height 42
type input "*********"
click at [162, 567] on div "4" at bounding box center [162, 568] width 38 height 42
click at [229, 342] on input "Rendszámtábla" at bounding box center [221, 341] width 307 height 40
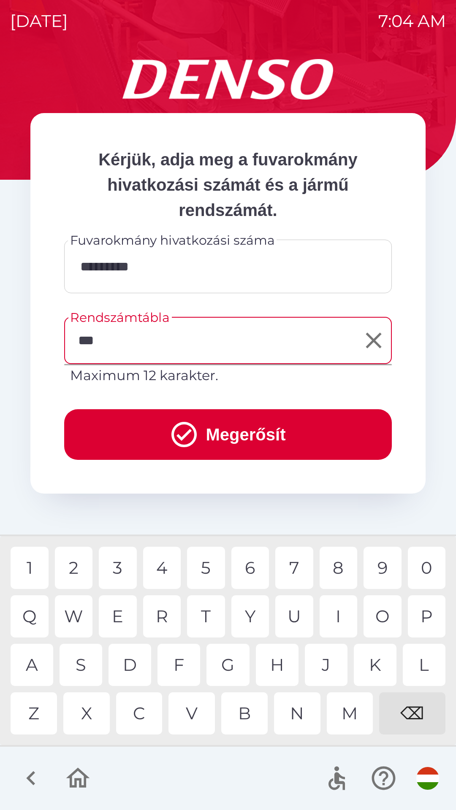
click at [144, 707] on div "C" at bounding box center [139, 714] width 46 height 42
click at [338, 569] on div "8" at bounding box center [339, 568] width 38 height 42
click at [253, 570] on div "6" at bounding box center [250, 568] width 38 height 42
type input "******"
click at [256, 431] on button "Megerősít" at bounding box center [228, 434] width 328 height 51
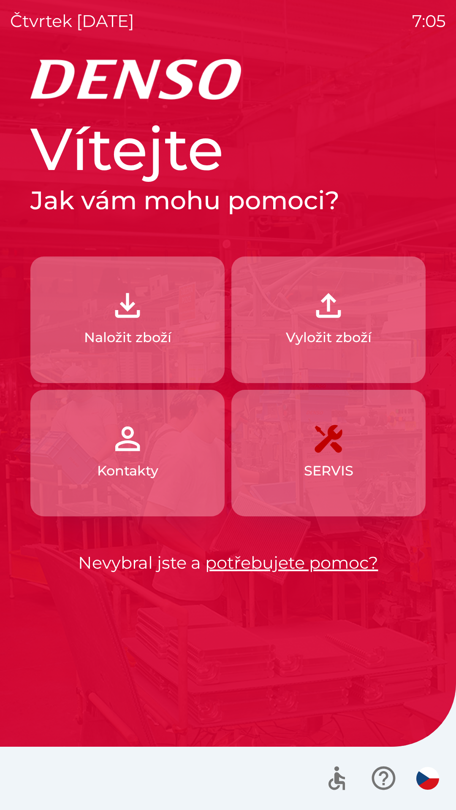
click at [194, 319] on button "Naložit zboží" at bounding box center [127, 320] width 194 height 127
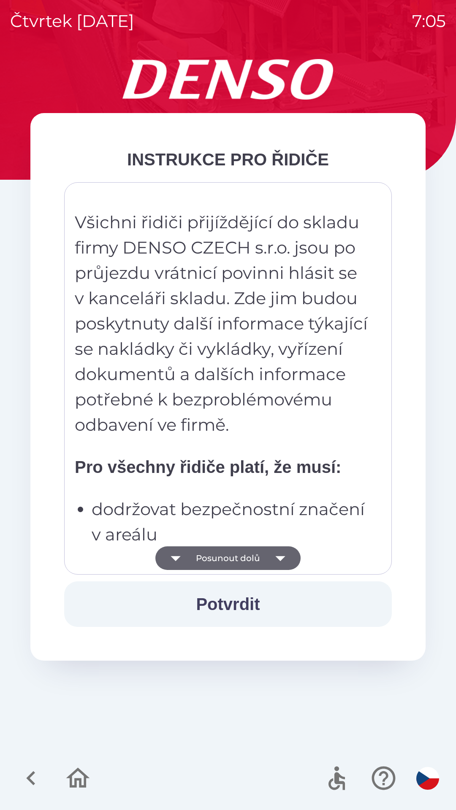
click at [176, 565] on icon "button" at bounding box center [176, 559] width 24 height 24
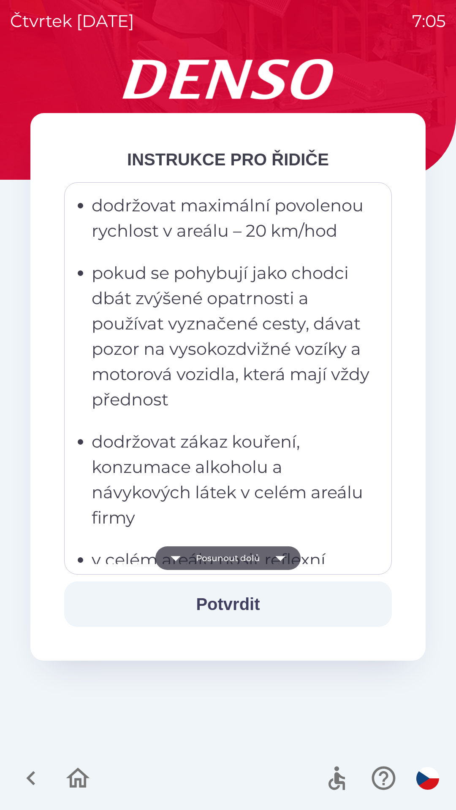
click at [171, 564] on icon "button" at bounding box center [176, 559] width 24 height 24
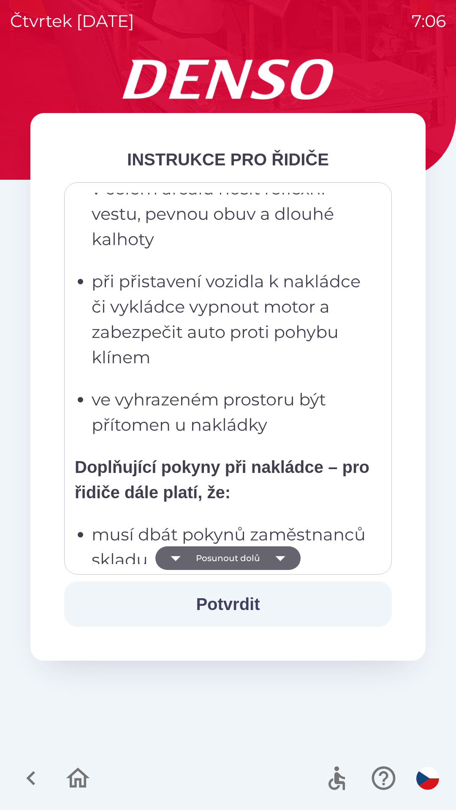
click at [171, 565] on icon "button" at bounding box center [176, 559] width 24 height 24
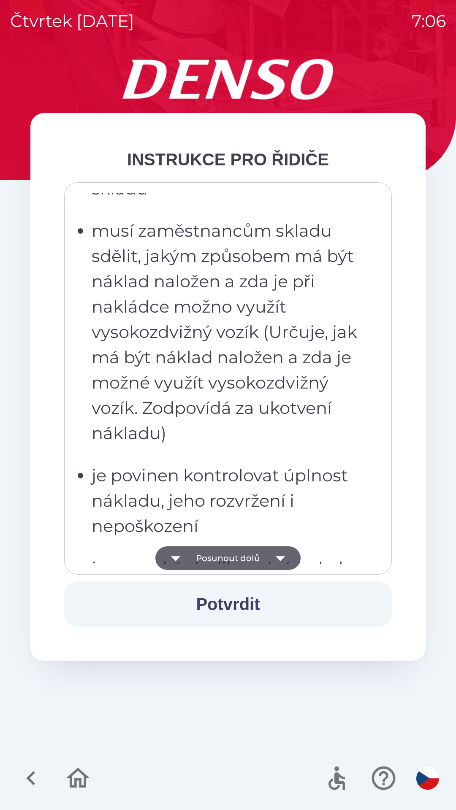
click at [172, 565] on icon "button" at bounding box center [176, 559] width 24 height 24
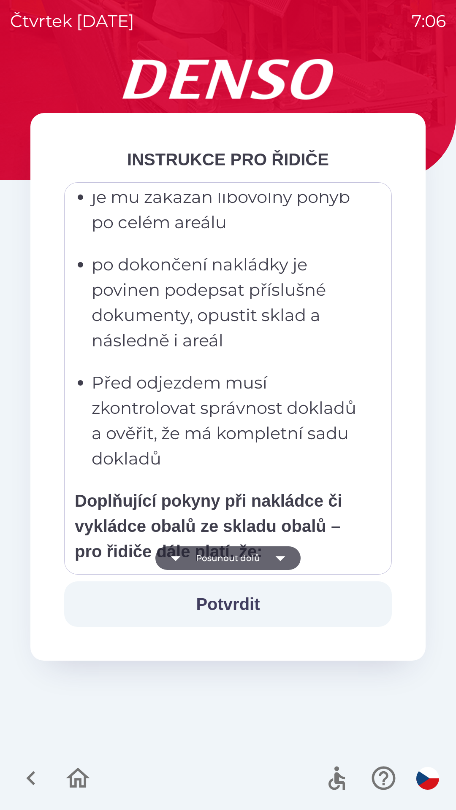
click at [170, 563] on icon "button" at bounding box center [176, 559] width 24 height 24
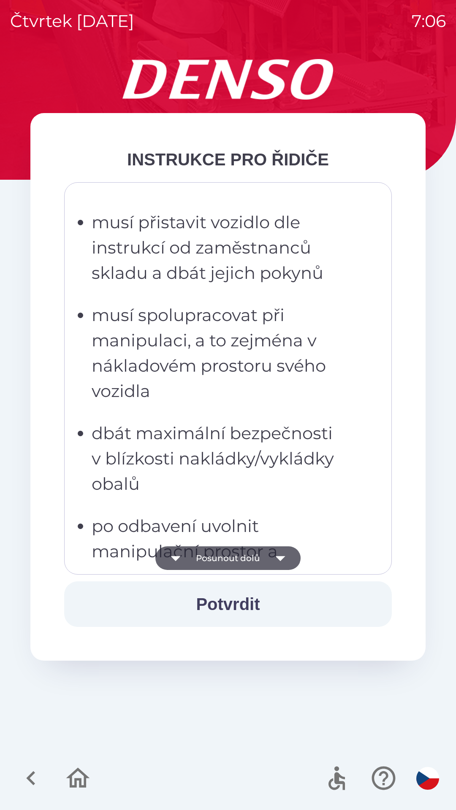
click at [168, 561] on icon "button" at bounding box center [176, 559] width 24 height 24
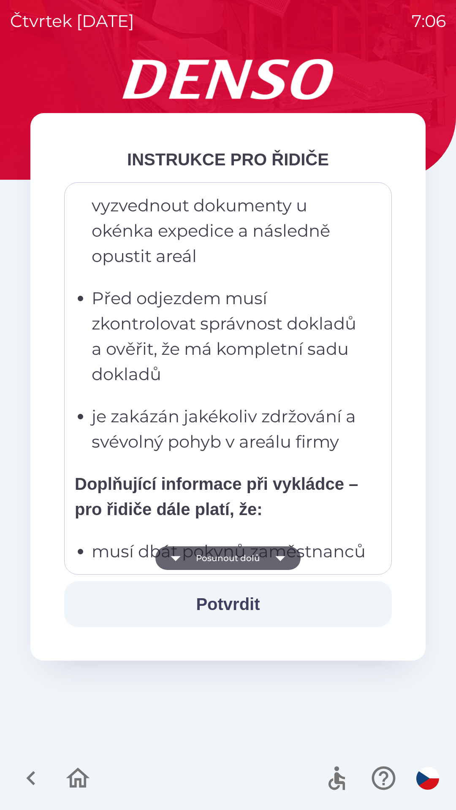
click at [169, 558] on icon "button" at bounding box center [176, 559] width 24 height 24
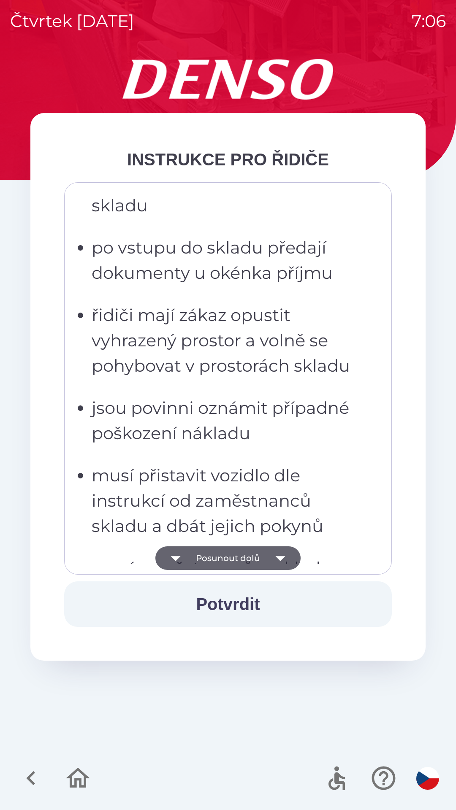
click at [170, 560] on icon "button" at bounding box center [176, 559] width 24 height 24
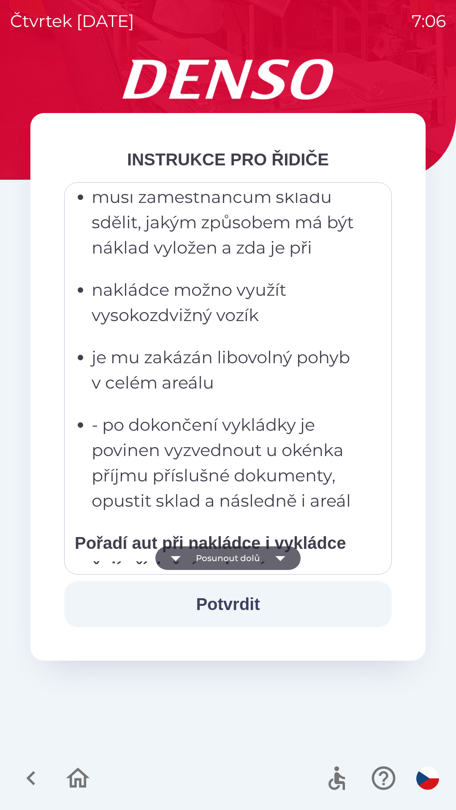
click at [171, 561] on icon "button" at bounding box center [176, 559] width 24 height 24
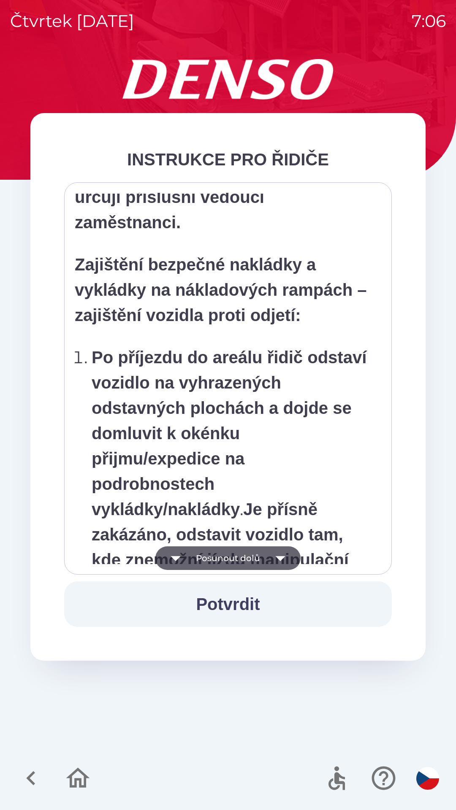
click at [177, 562] on icon "button" at bounding box center [176, 559] width 24 height 24
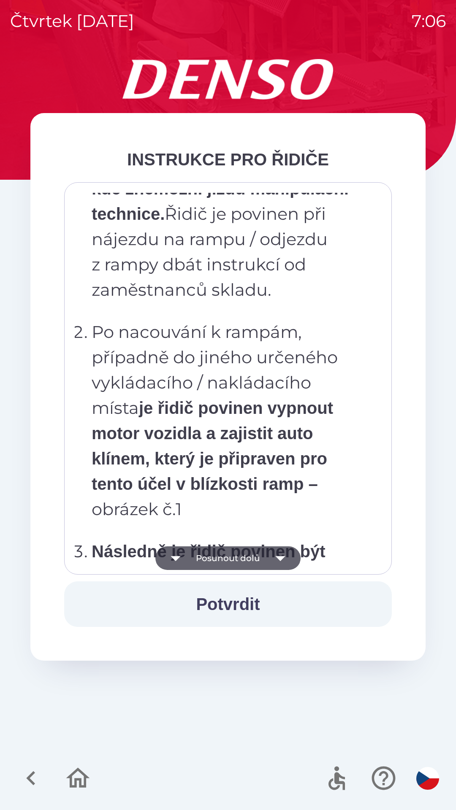
click at [179, 561] on icon "button" at bounding box center [176, 559] width 24 height 24
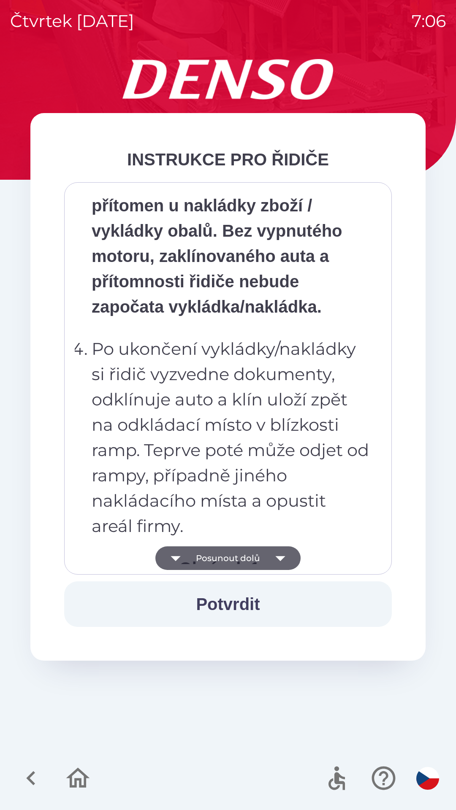
click at [178, 558] on icon "button" at bounding box center [176, 558] width 10 height 5
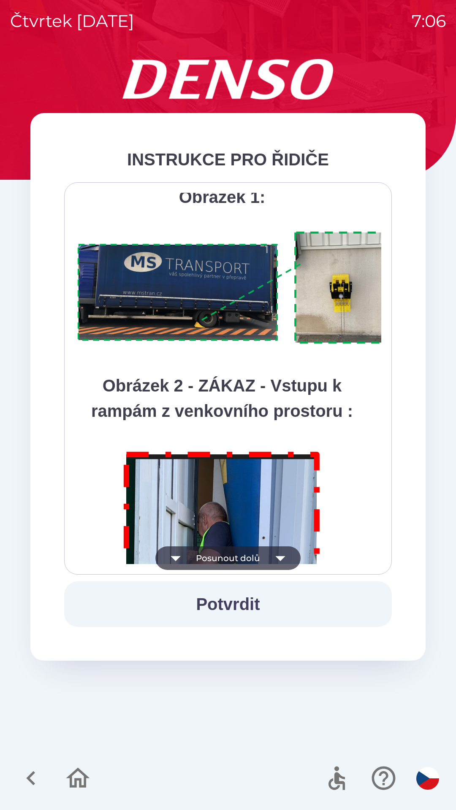
click at [177, 556] on icon "button" at bounding box center [176, 559] width 24 height 24
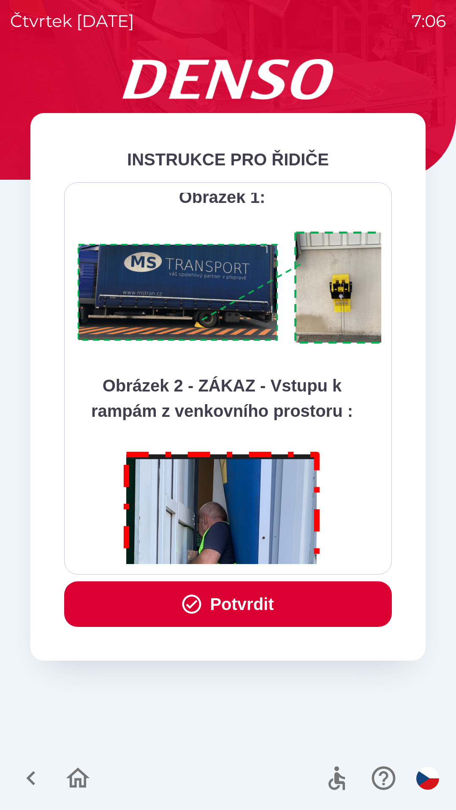
scroll to position [4744, 0]
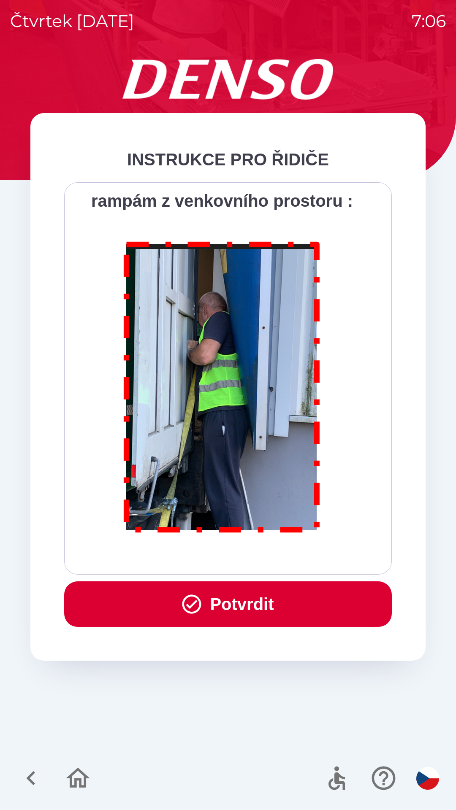
click at [179, 558] on div "Všichni řidiči přijíždějící do skladu firmy DENSO CZECH s.r.o. jsou po průjezdu…" at bounding box center [228, 378] width 306 height 371
click at [180, 560] on div "Všichni řidiči přijíždějící do skladu firmy DENSO CZECH s.r.o. jsou po průjezdu…" at bounding box center [228, 378] width 306 height 371
click at [236, 609] on button "Potvrdit" at bounding box center [228, 605] width 328 height 46
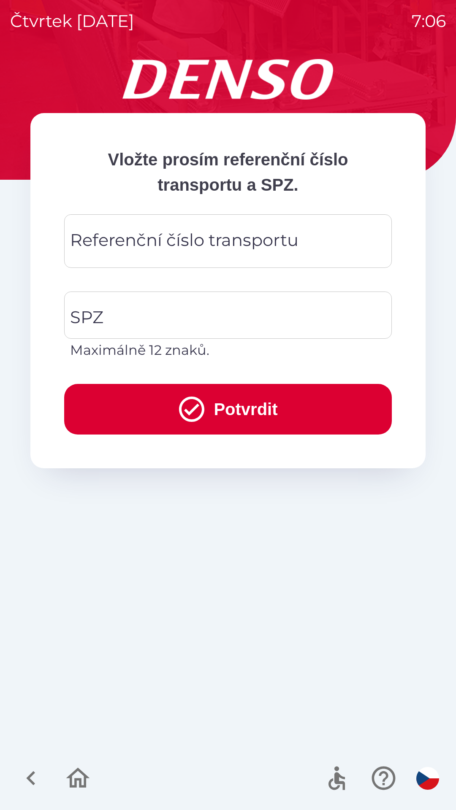
click at [198, 242] on div "Referenční číslo transportu Referenční číslo transportu" at bounding box center [228, 241] width 328 height 54
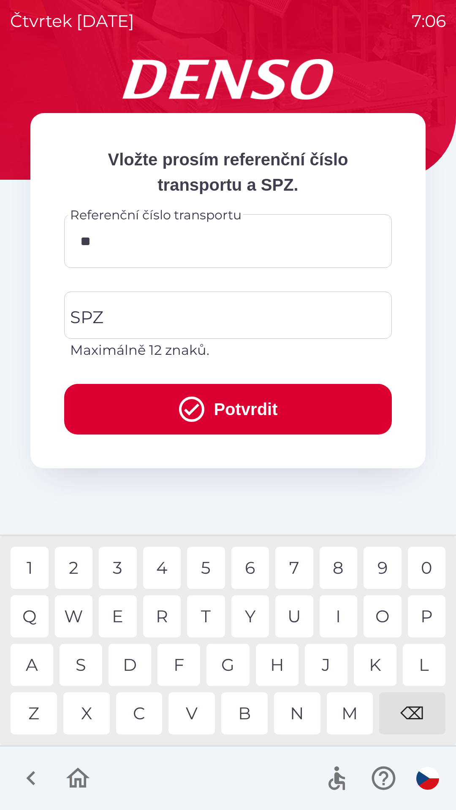
click at [380, 569] on div "9" at bounding box center [382, 568] width 38 height 42
click at [112, 569] on div "3" at bounding box center [118, 568] width 38 height 42
click at [84, 613] on div "W" at bounding box center [74, 617] width 38 height 42
click at [121, 568] on div "3" at bounding box center [118, 568] width 38 height 42
type input "********"
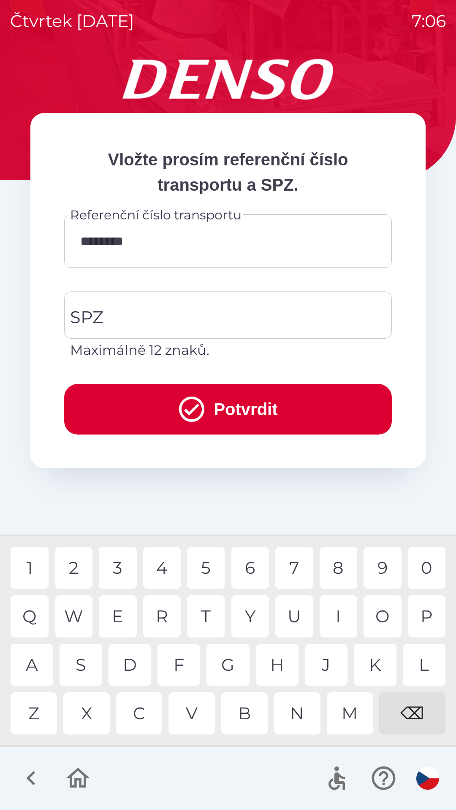
click at [168, 568] on div "4" at bounding box center [162, 568] width 38 height 42
click at [176, 312] on input "SPZ" at bounding box center [221, 315] width 307 height 40
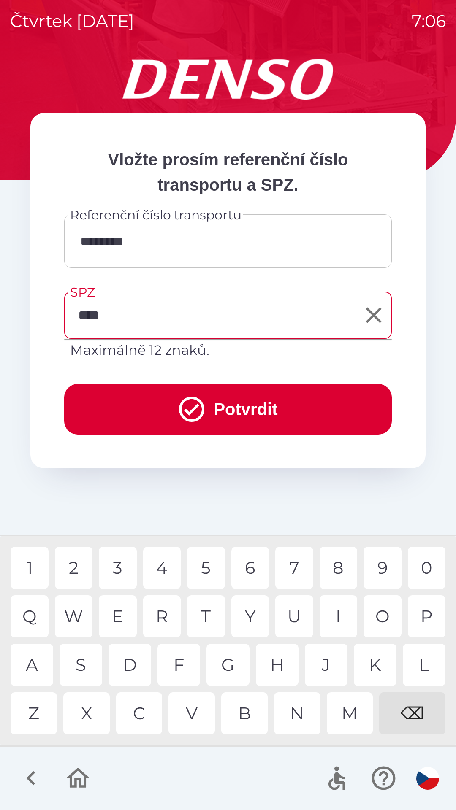
click at [205, 571] on div "5" at bounding box center [206, 568] width 38 height 42
click at [163, 569] on div "4" at bounding box center [162, 568] width 38 height 42
type input "*******"
click at [428, 569] on div "0" at bounding box center [427, 568] width 38 height 42
click at [229, 397] on button "Potvrdit" at bounding box center [228, 409] width 328 height 51
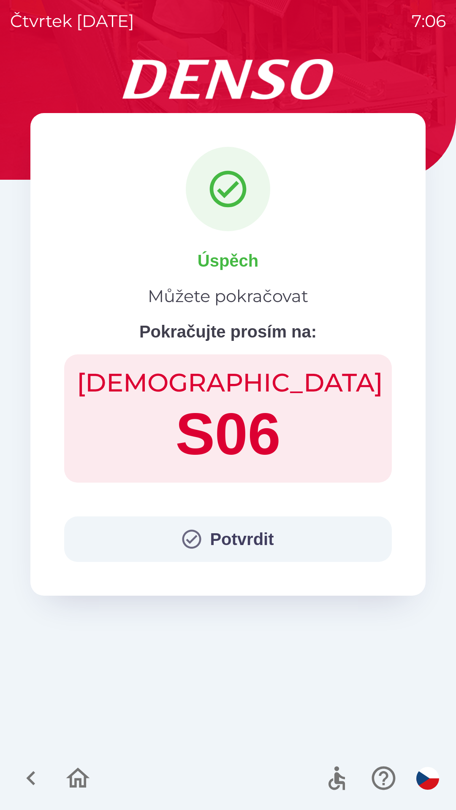
click at [241, 545] on button "Potvrdit" at bounding box center [228, 540] width 328 height 46
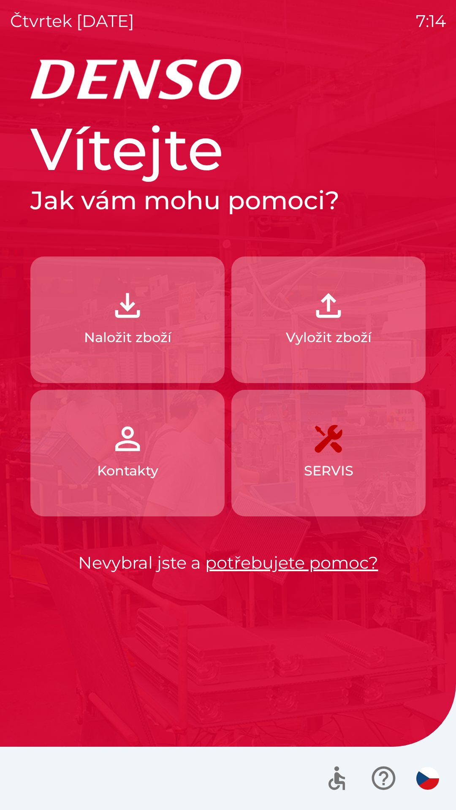
click at [163, 306] on button "Naložit zboží" at bounding box center [127, 320] width 194 height 127
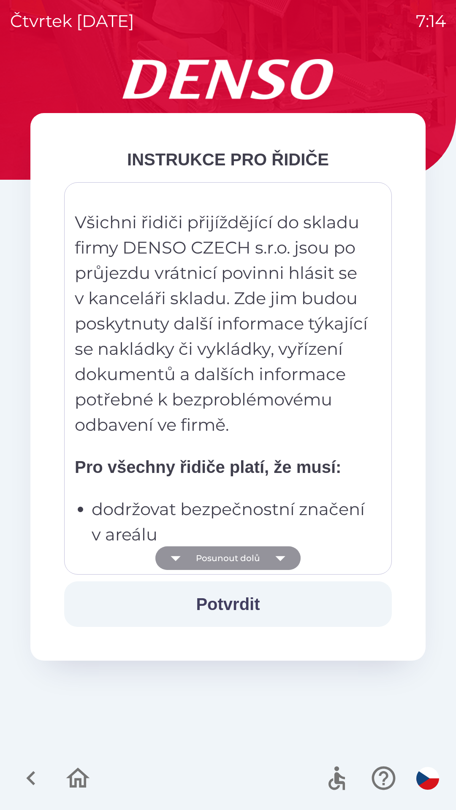
click at [271, 564] on icon "button" at bounding box center [280, 559] width 24 height 24
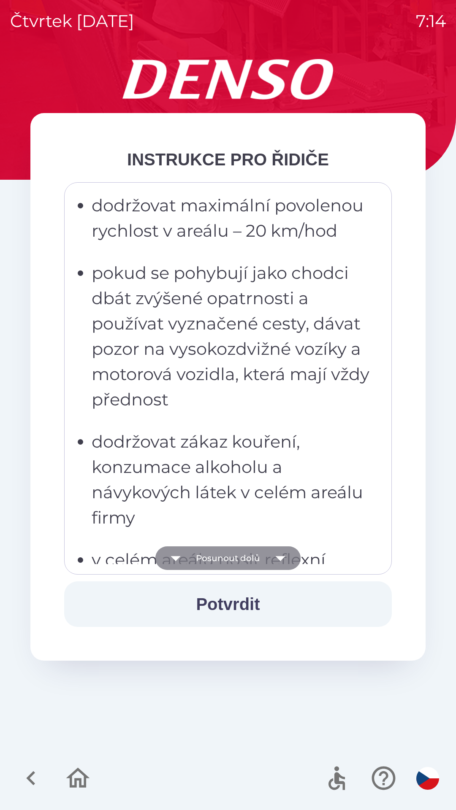
click at [279, 556] on icon "button" at bounding box center [280, 559] width 24 height 24
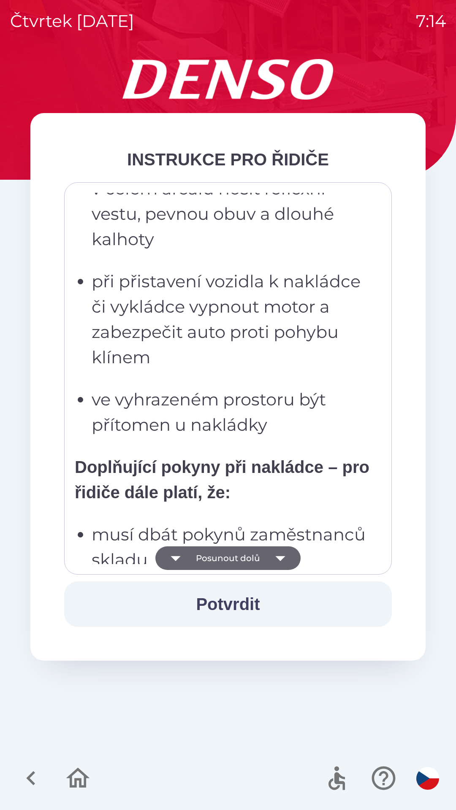
click at [280, 556] on icon "button" at bounding box center [280, 559] width 24 height 24
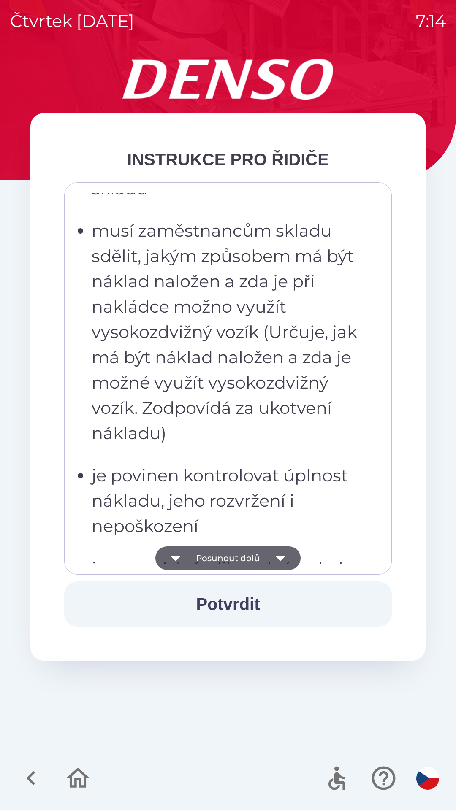
click at [283, 557] on icon "button" at bounding box center [280, 558] width 10 height 5
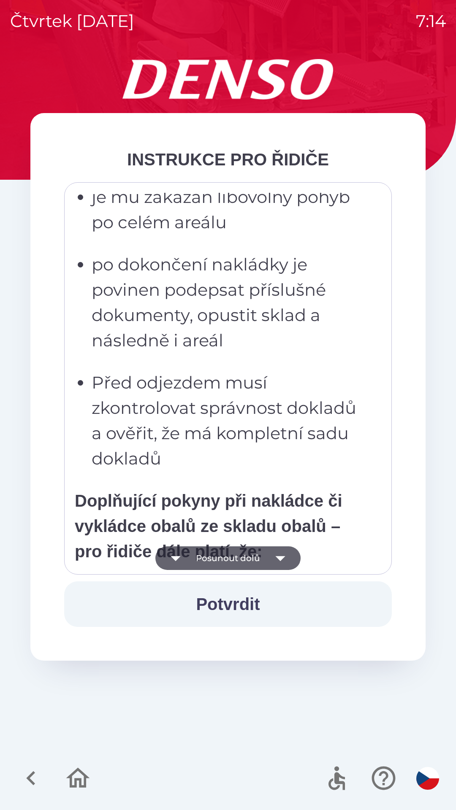
click at [282, 553] on icon "button" at bounding box center [280, 559] width 24 height 24
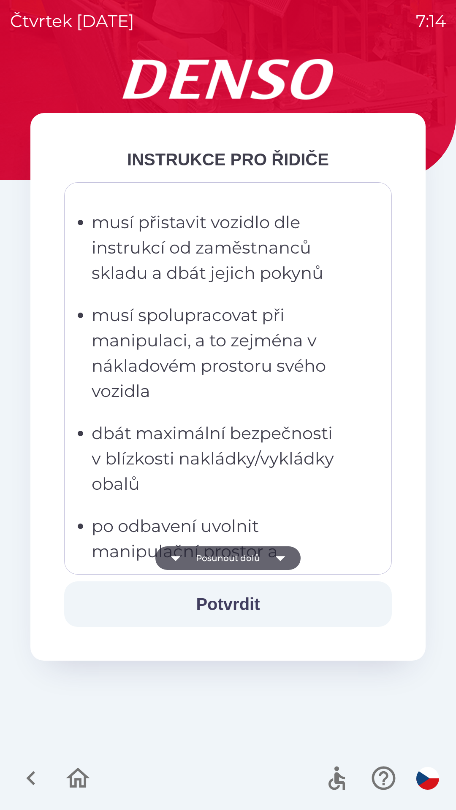
click at [285, 554] on icon "button" at bounding box center [280, 559] width 24 height 24
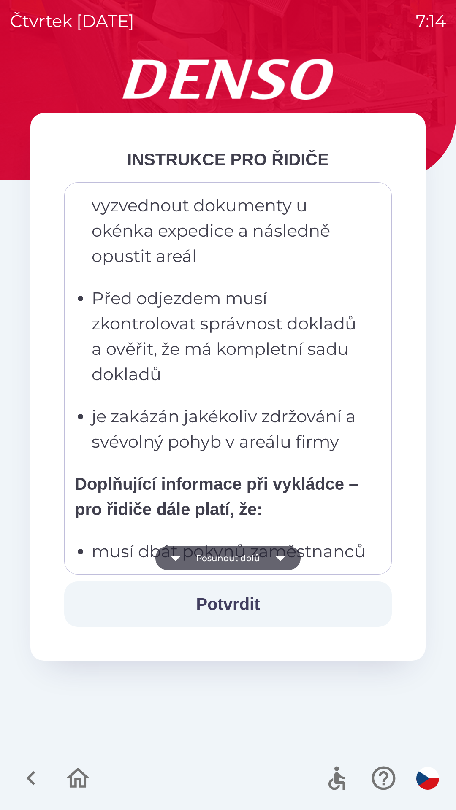
click at [287, 553] on icon "button" at bounding box center [280, 559] width 24 height 24
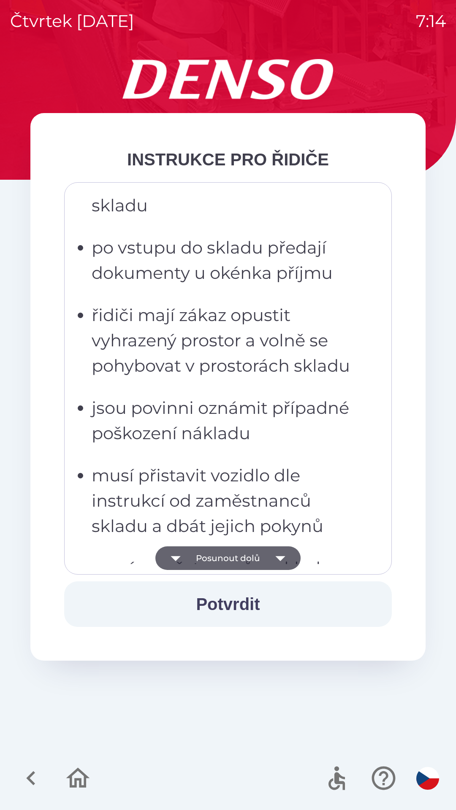
click at [283, 549] on icon "button" at bounding box center [280, 559] width 24 height 24
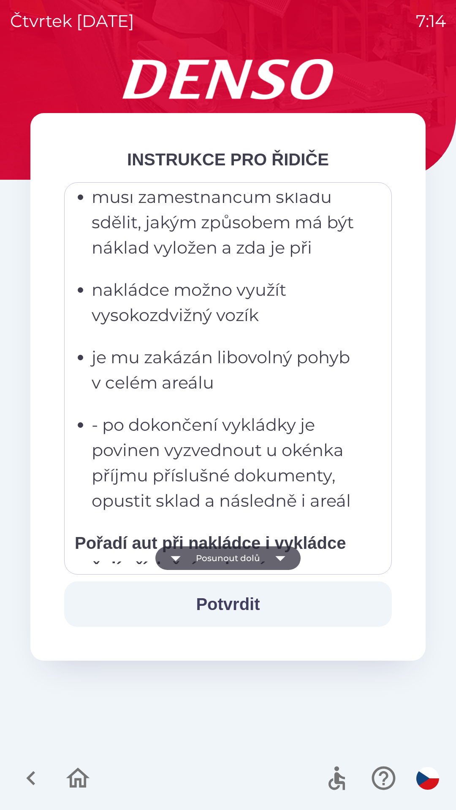
click at [282, 551] on icon "button" at bounding box center [280, 559] width 24 height 24
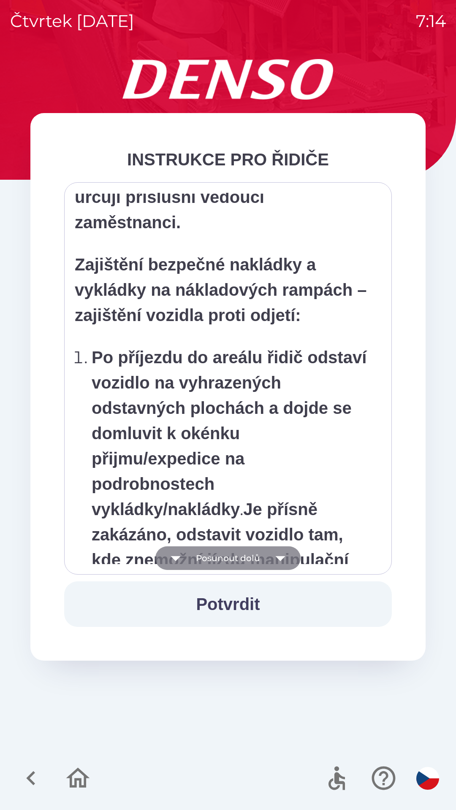
click at [279, 553] on icon "button" at bounding box center [280, 559] width 24 height 24
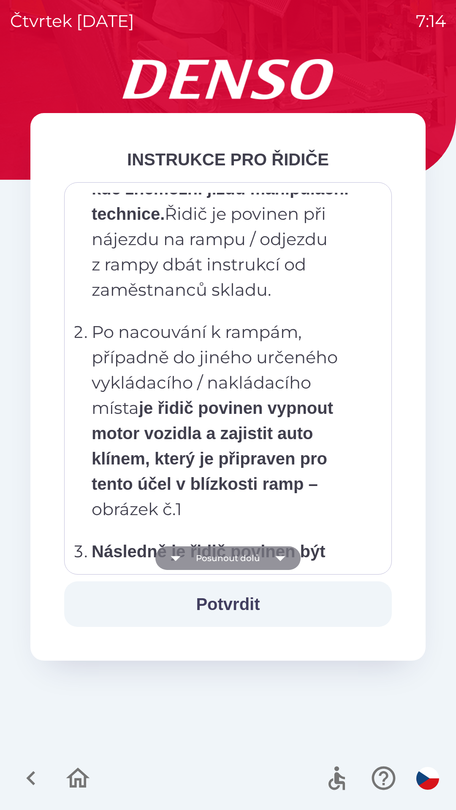
click at [282, 552] on icon "button" at bounding box center [280, 559] width 24 height 24
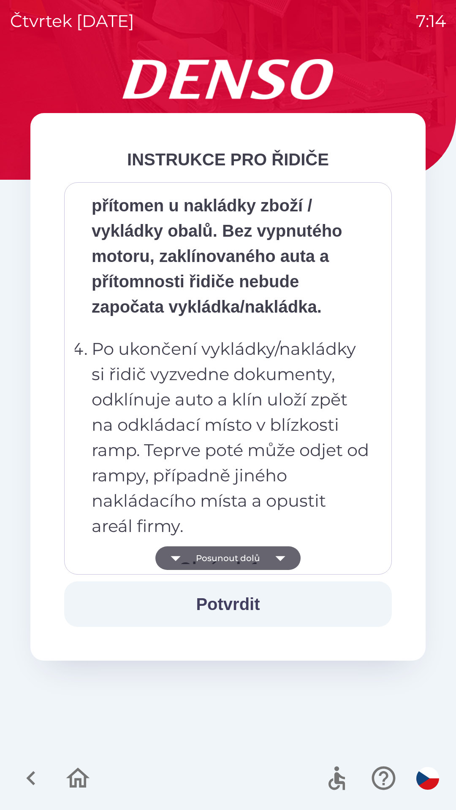
click at [284, 552] on icon "button" at bounding box center [280, 559] width 24 height 24
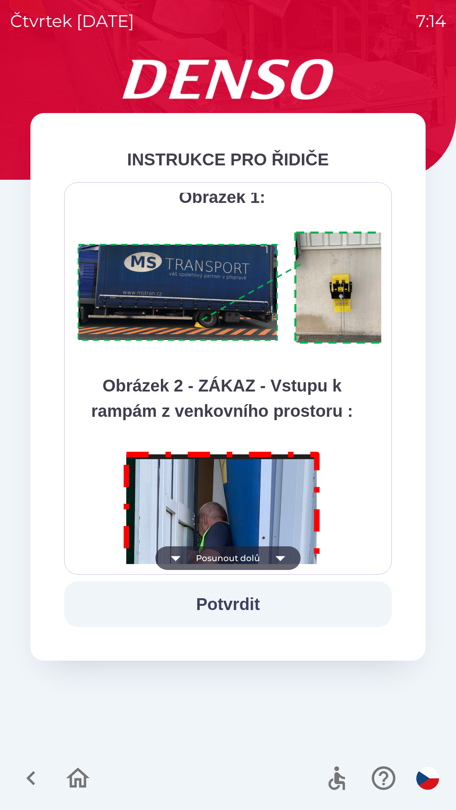
click at [285, 553] on icon "button" at bounding box center [280, 559] width 24 height 24
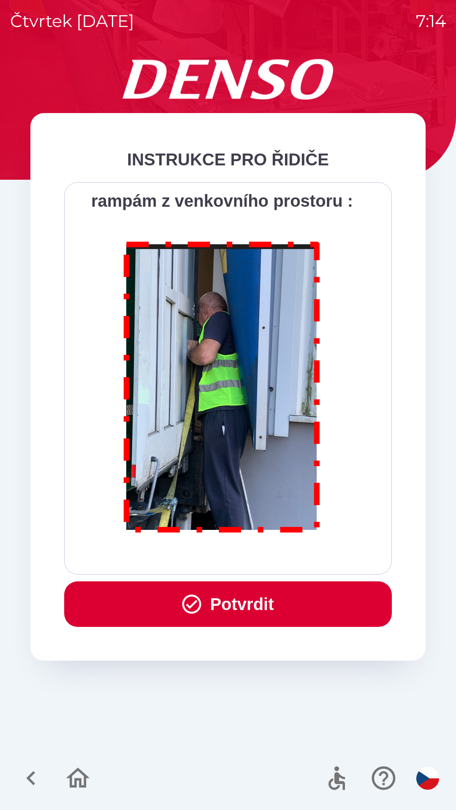
click at [276, 594] on button "Potvrdit" at bounding box center [228, 605] width 328 height 46
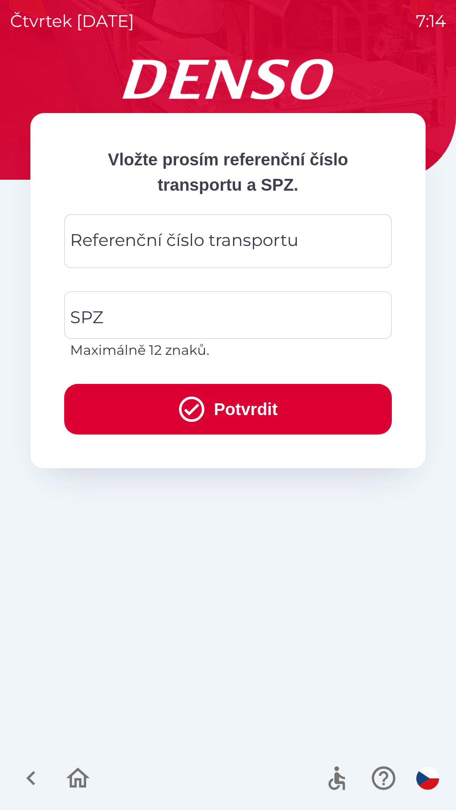
click at [213, 243] on div "Referenční číslo transportu Referenční číslo transportu" at bounding box center [228, 241] width 328 height 54
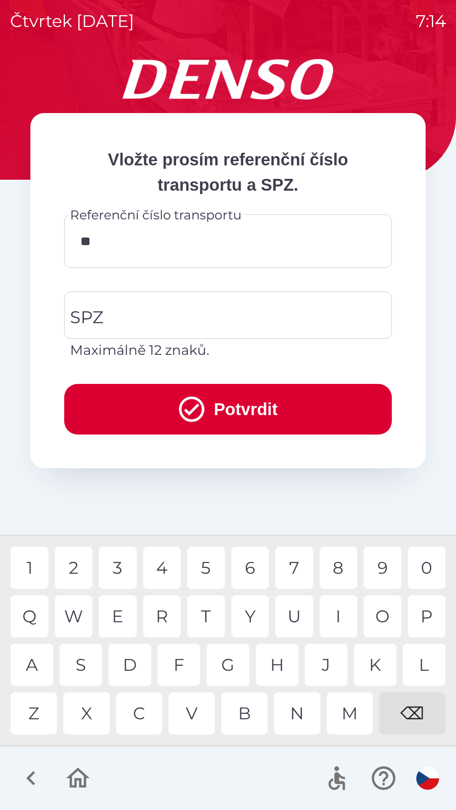
click at [41, 607] on div "Q" at bounding box center [30, 617] width 38 height 42
click at [240, 715] on div "B" at bounding box center [244, 714] width 46 height 42
click at [119, 566] on div "3" at bounding box center [118, 568] width 38 height 42
click at [81, 613] on div "W" at bounding box center [74, 617] width 38 height 42
click at [122, 556] on div "3" at bounding box center [118, 568] width 38 height 42
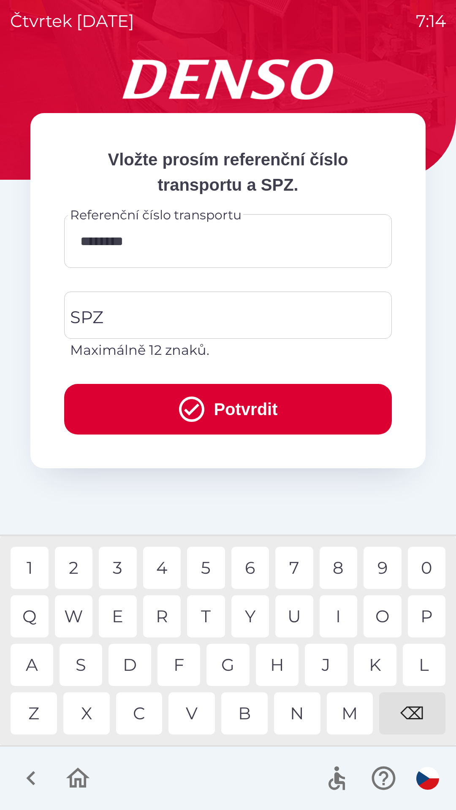
type input "*********"
click at [223, 312] on input "SPZ" at bounding box center [221, 315] width 307 height 40
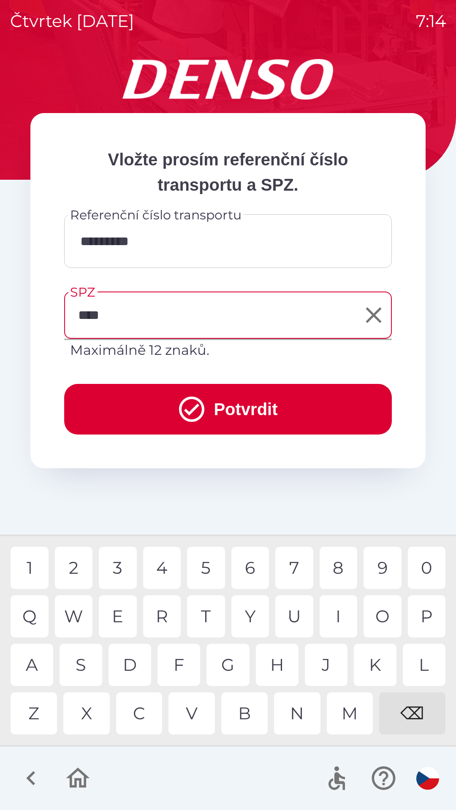
click at [384, 561] on div "9" at bounding box center [382, 568] width 38 height 42
click at [34, 569] on div "1" at bounding box center [30, 568] width 38 height 42
click at [242, 563] on div "6" at bounding box center [250, 568] width 38 height 42
type input "*******"
click at [80, 563] on div "2" at bounding box center [74, 568] width 38 height 42
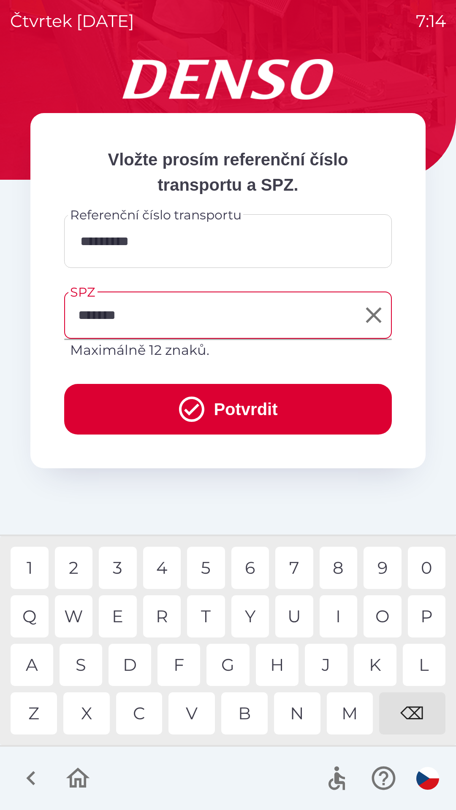
click at [283, 404] on button "Potvrdit" at bounding box center [228, 409] width 328 height 51
